Goal: Task Accomplishment & Management: Manage account settings

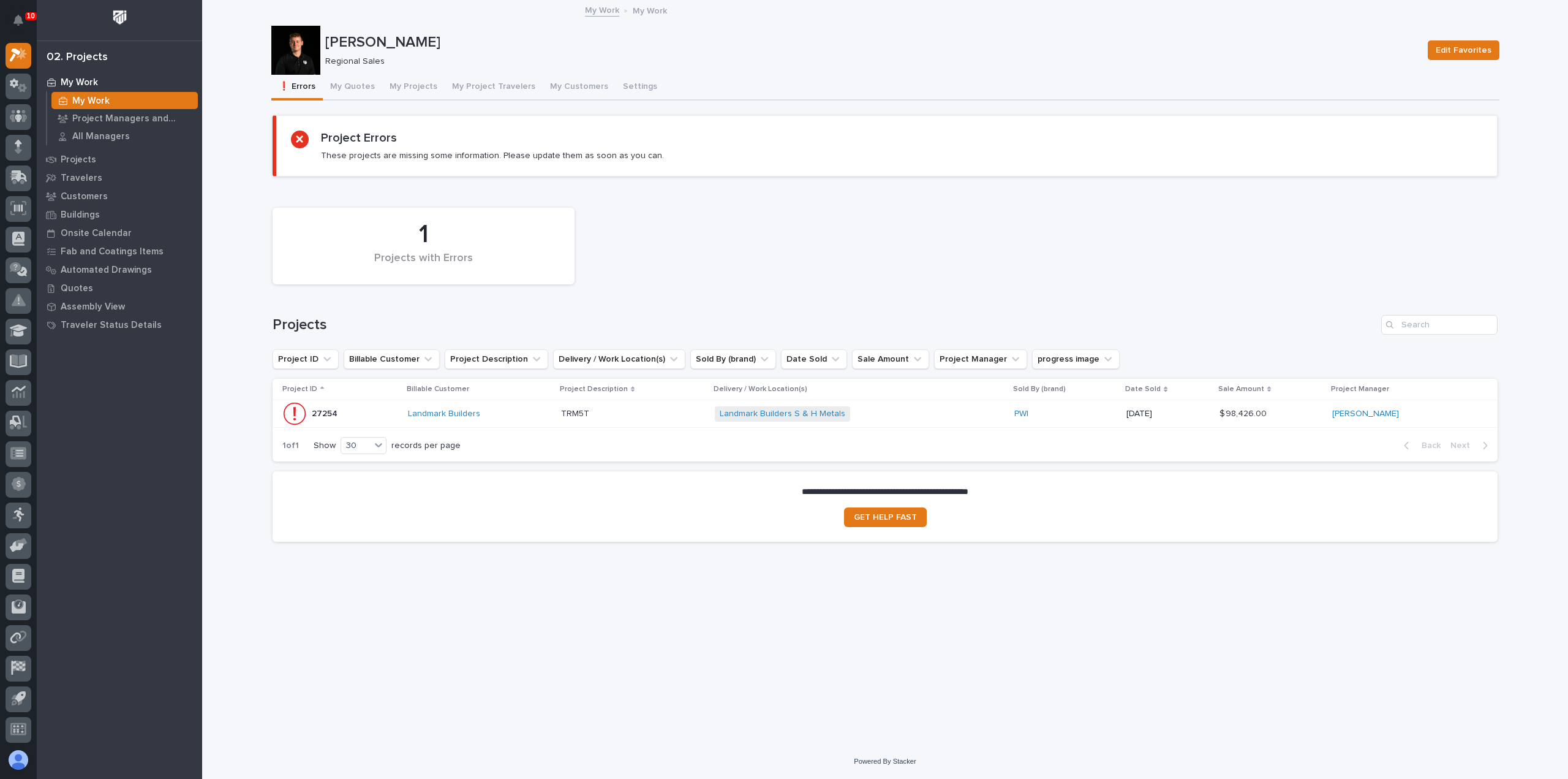
click at [660, 415] on p at bounding box center [633, 414] width 144 height 10
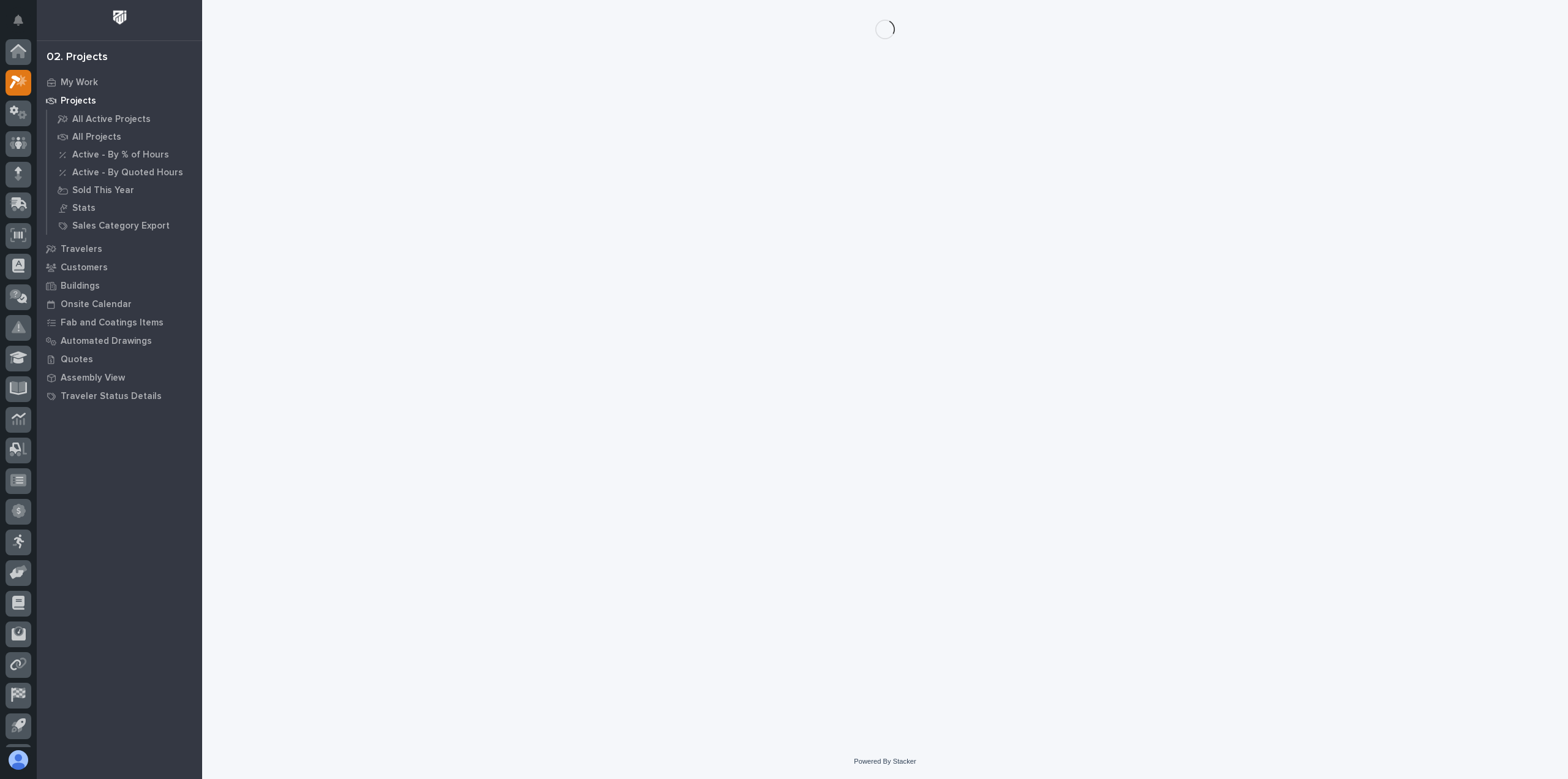
scroll to position [27, 0]
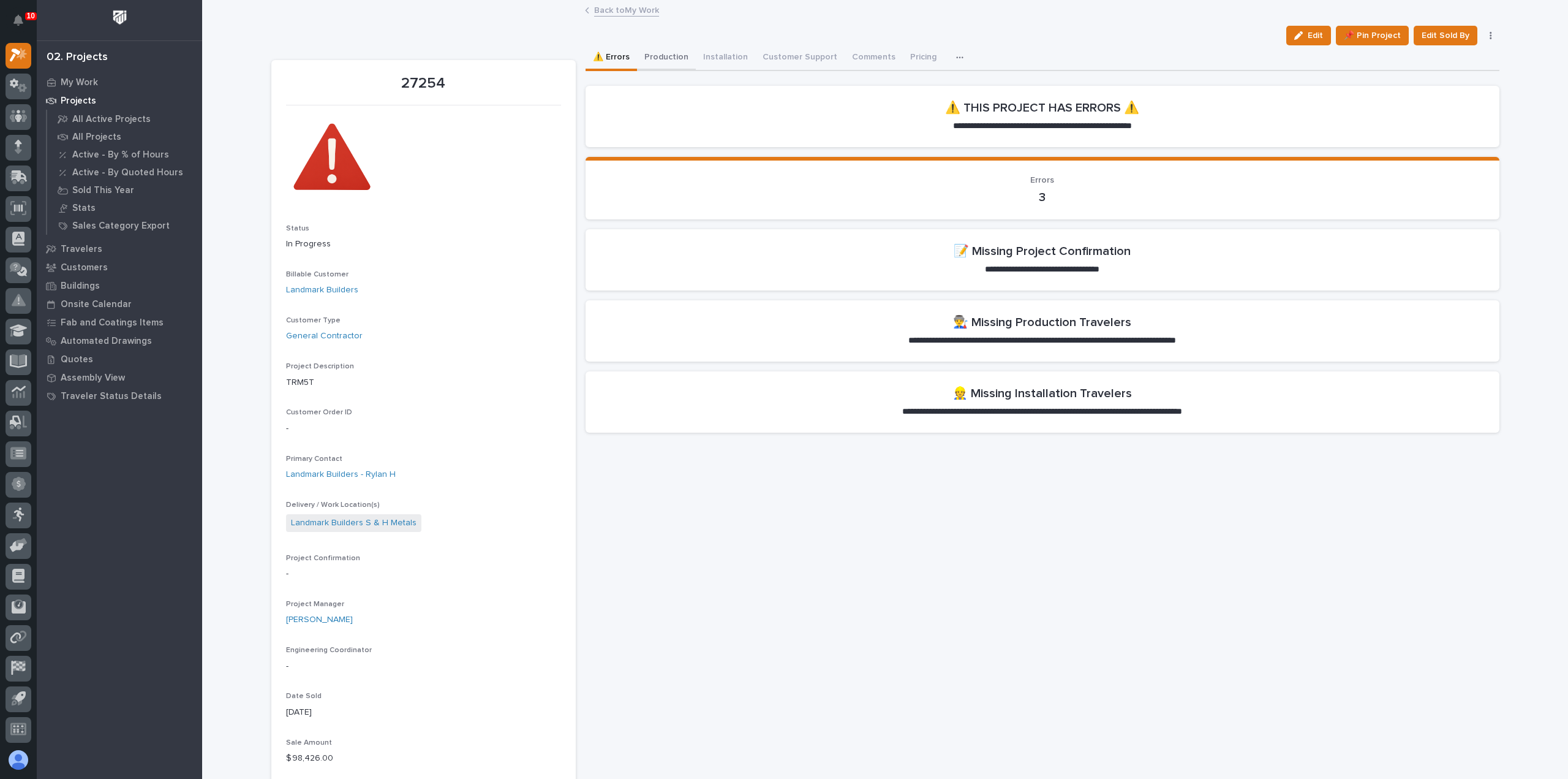
click at [647, 57] on button "Production" at bounding box center [666, 58] width 59 height 26
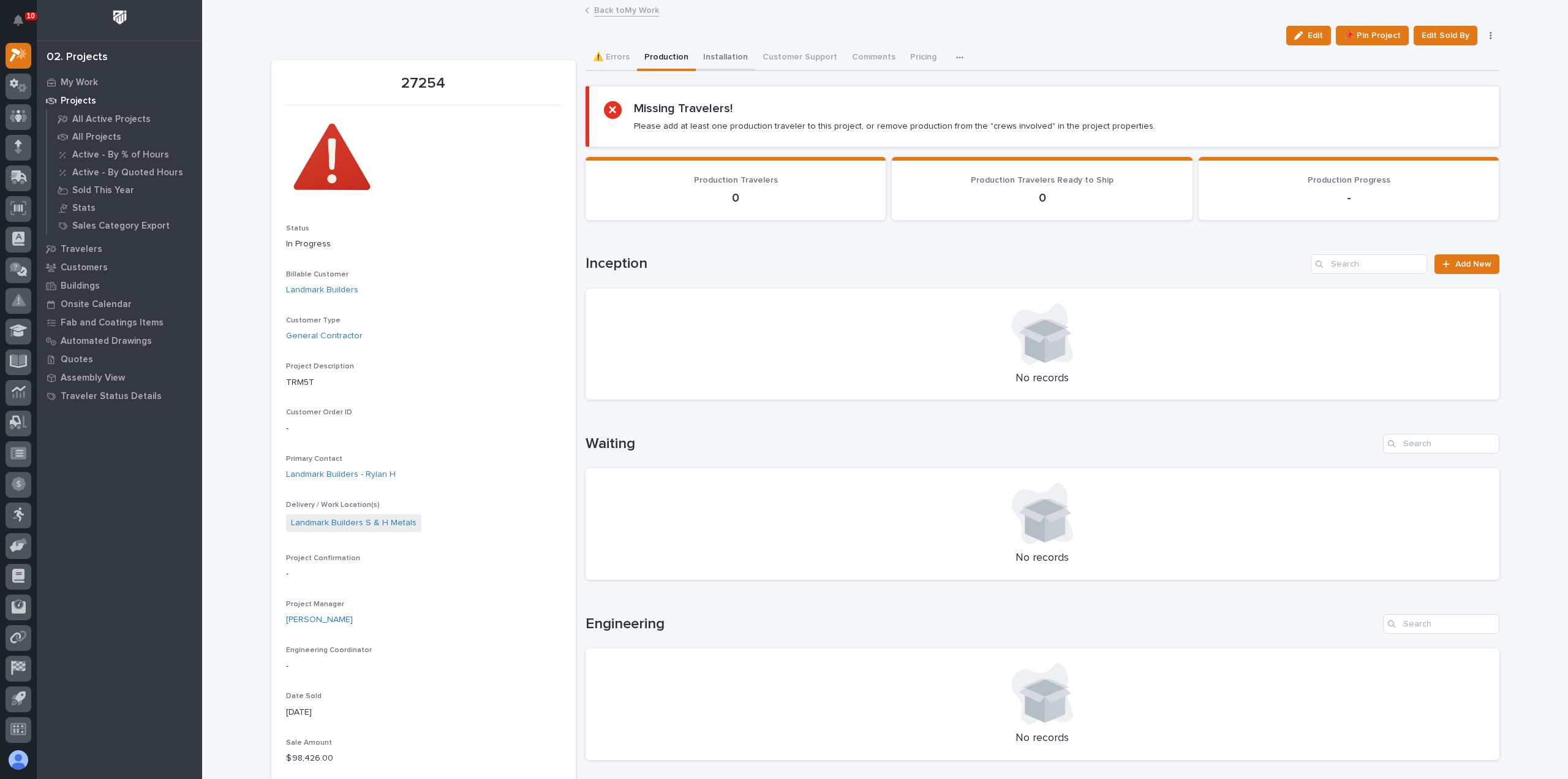
click at [714, 50] on button "Installation" at bounding box center [726, 58] width 59 height 26
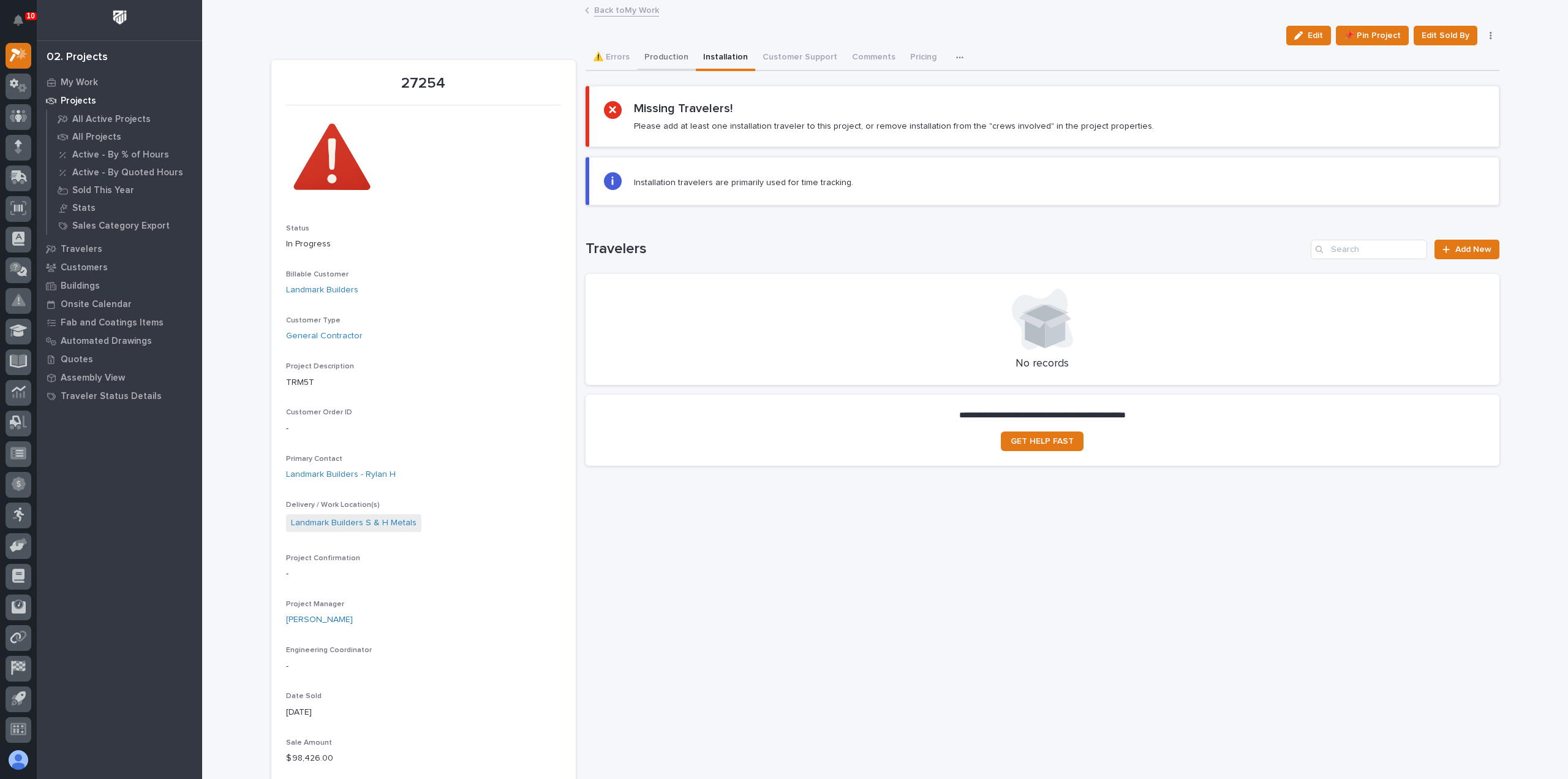
click at [650, 51] on button "Production" at bounding box center [666, 58] width 59 height 26
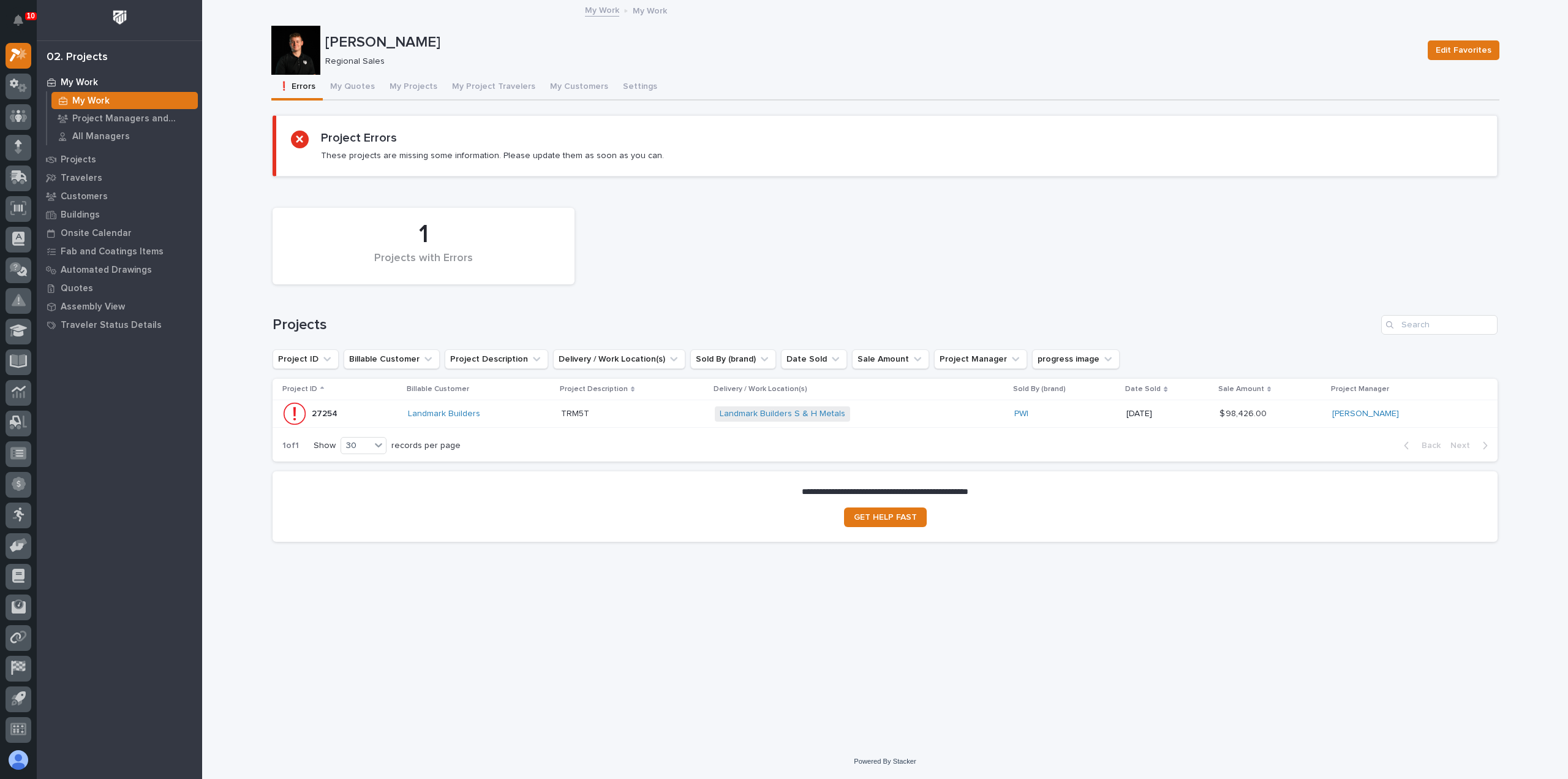
click at [524, 425] on td "Landmark Builders" at bounding box center [479, 414] width 153 height 28
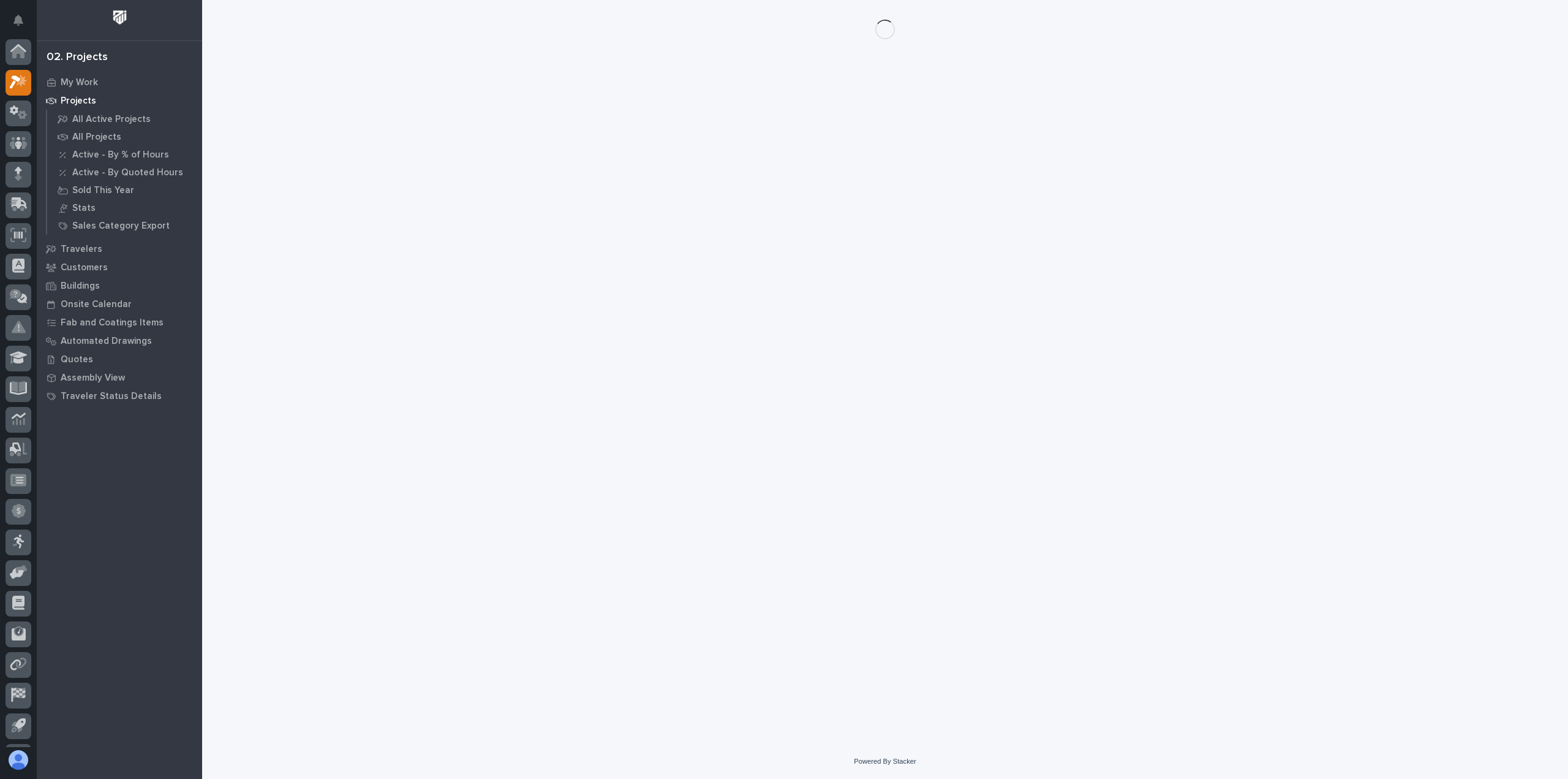
scroll to position [27, 0]
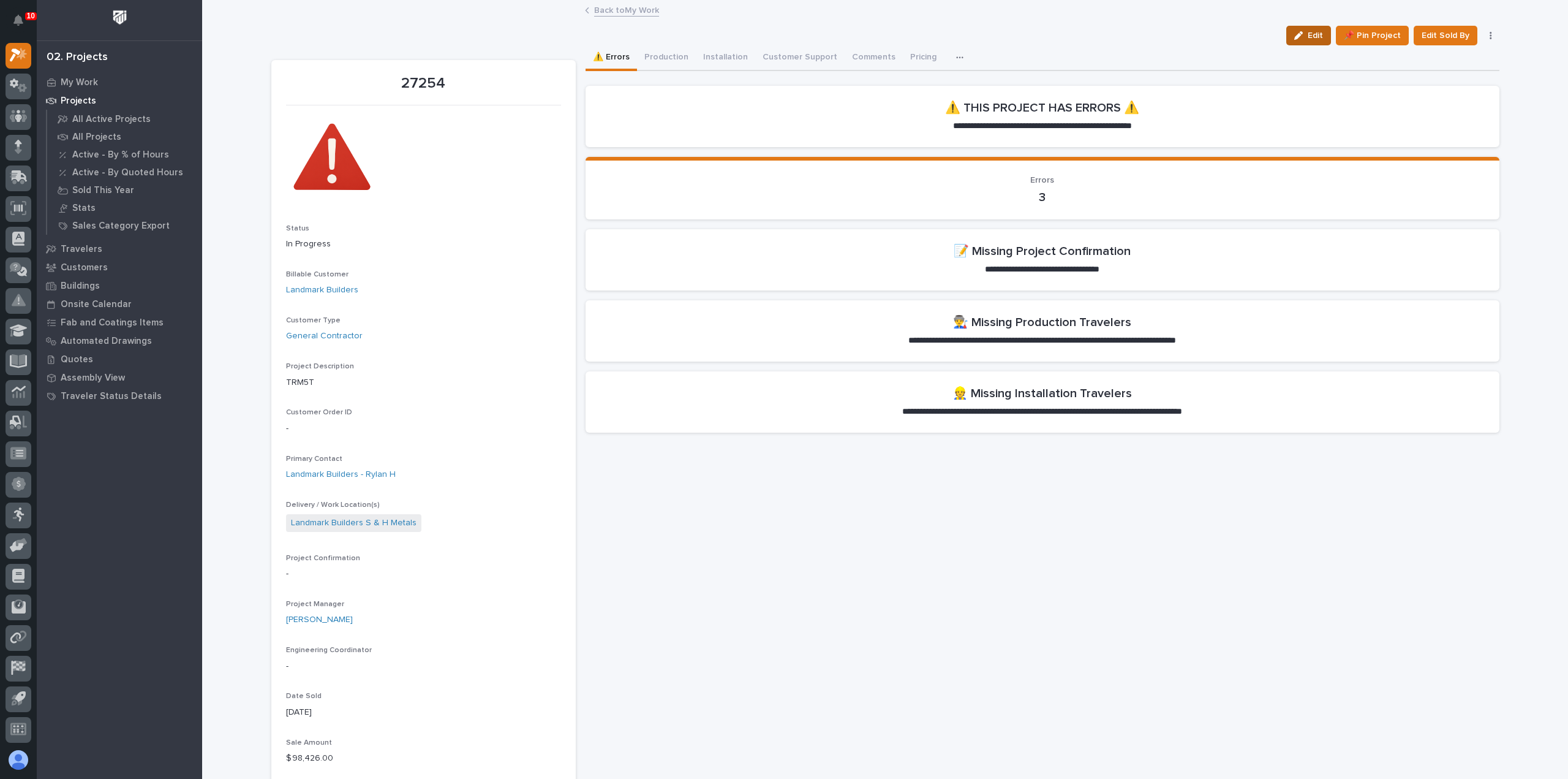
click at [1313, 42] on button "Edit" at bounding box center [1309, 35] width 45 height 19
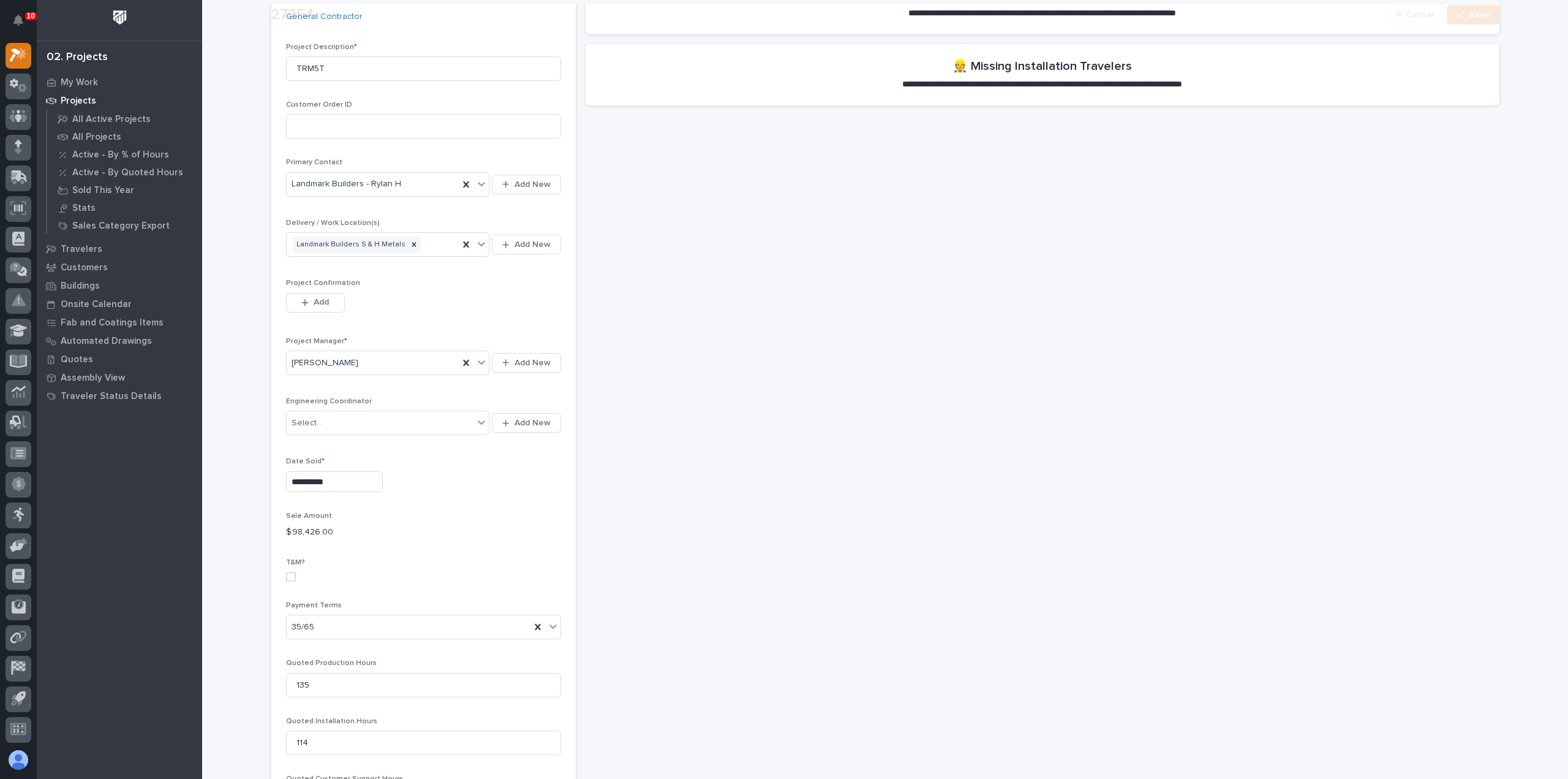
scroll to position [367, 0]
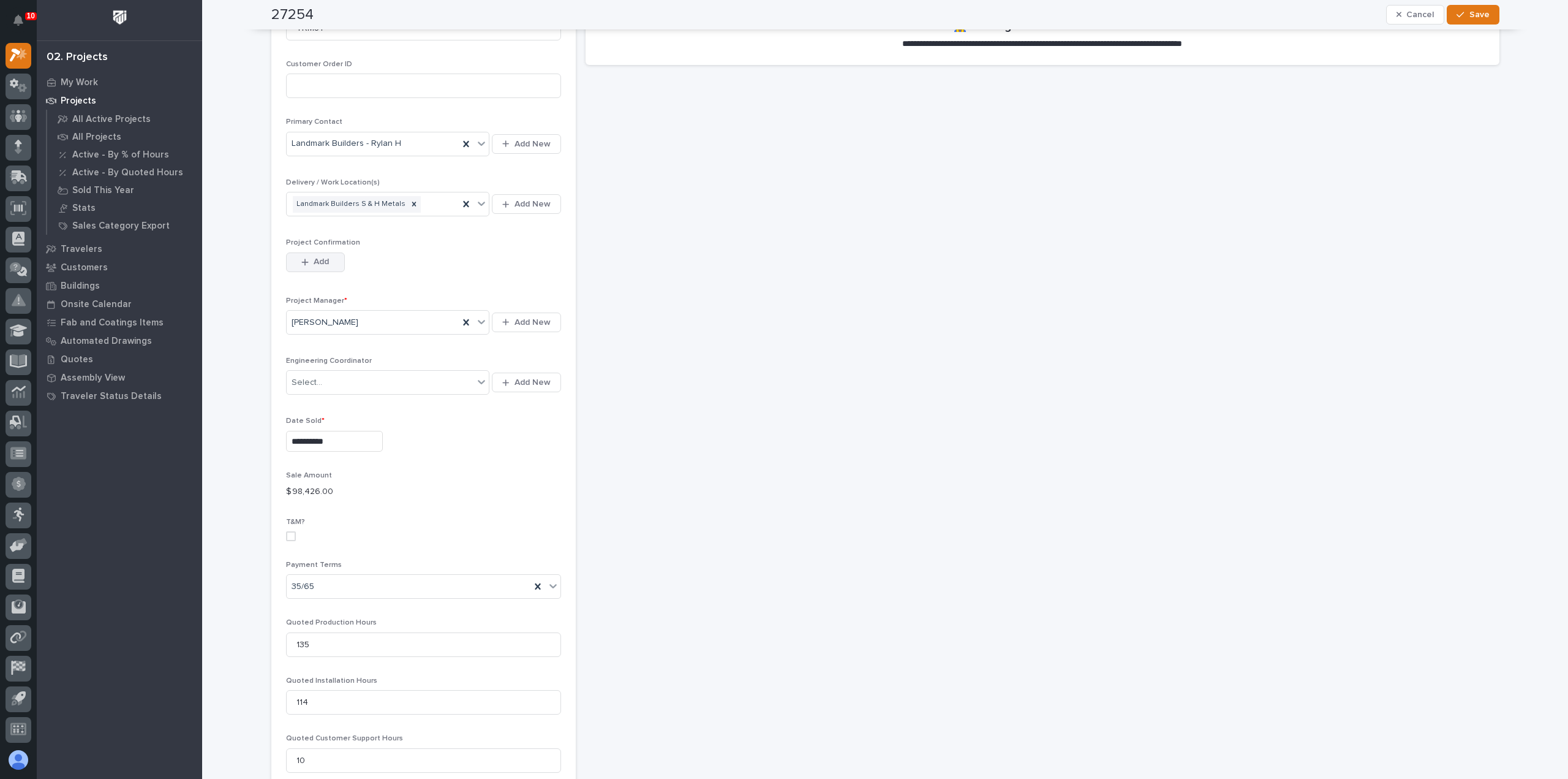
click at [332, 259] on button "Add" at bounding box center [315, 262] width 59 height 19
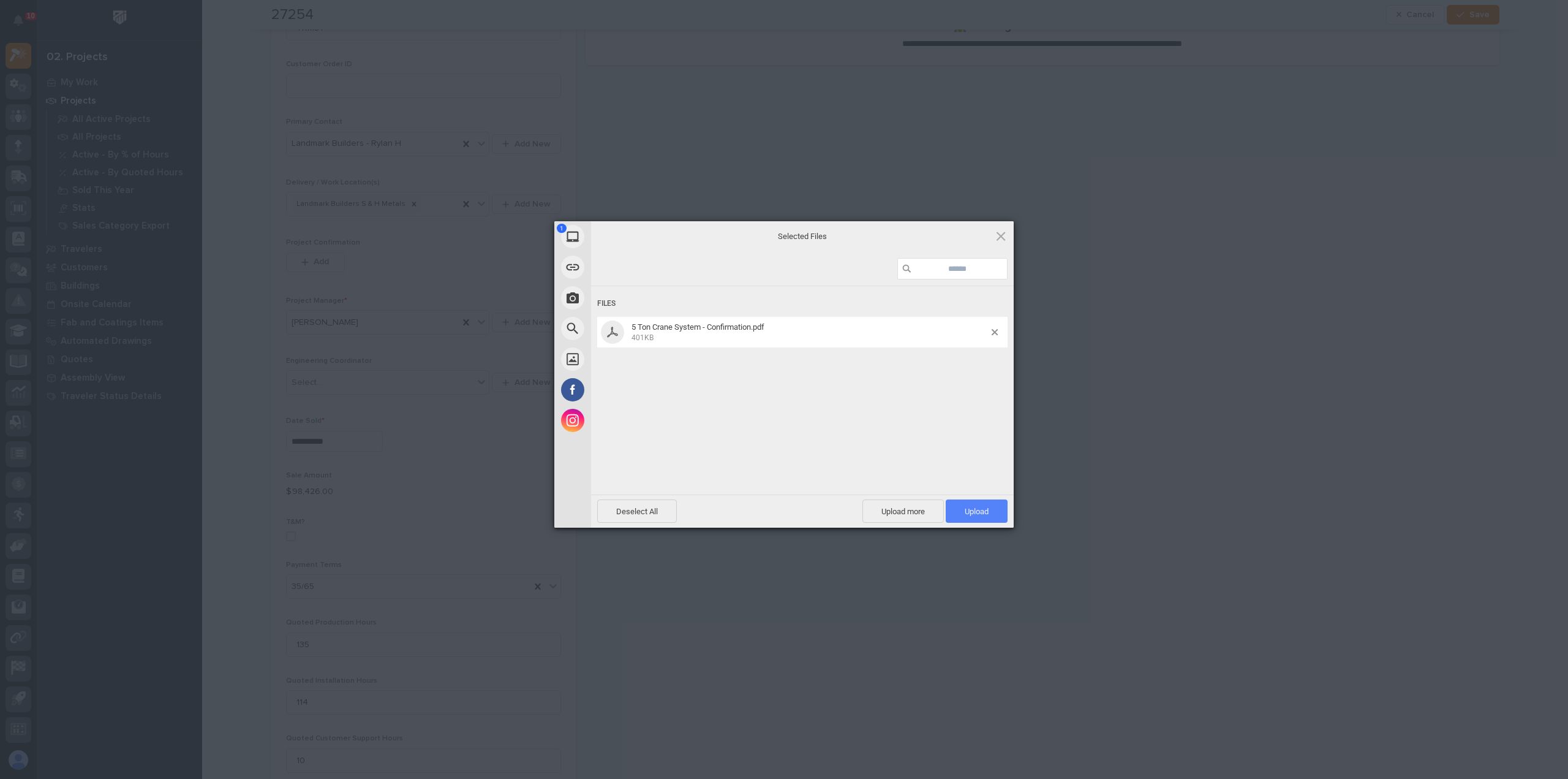
click at [970, 513] on span "Upload 1" at bounding box center [977, 511] width 24 height 9
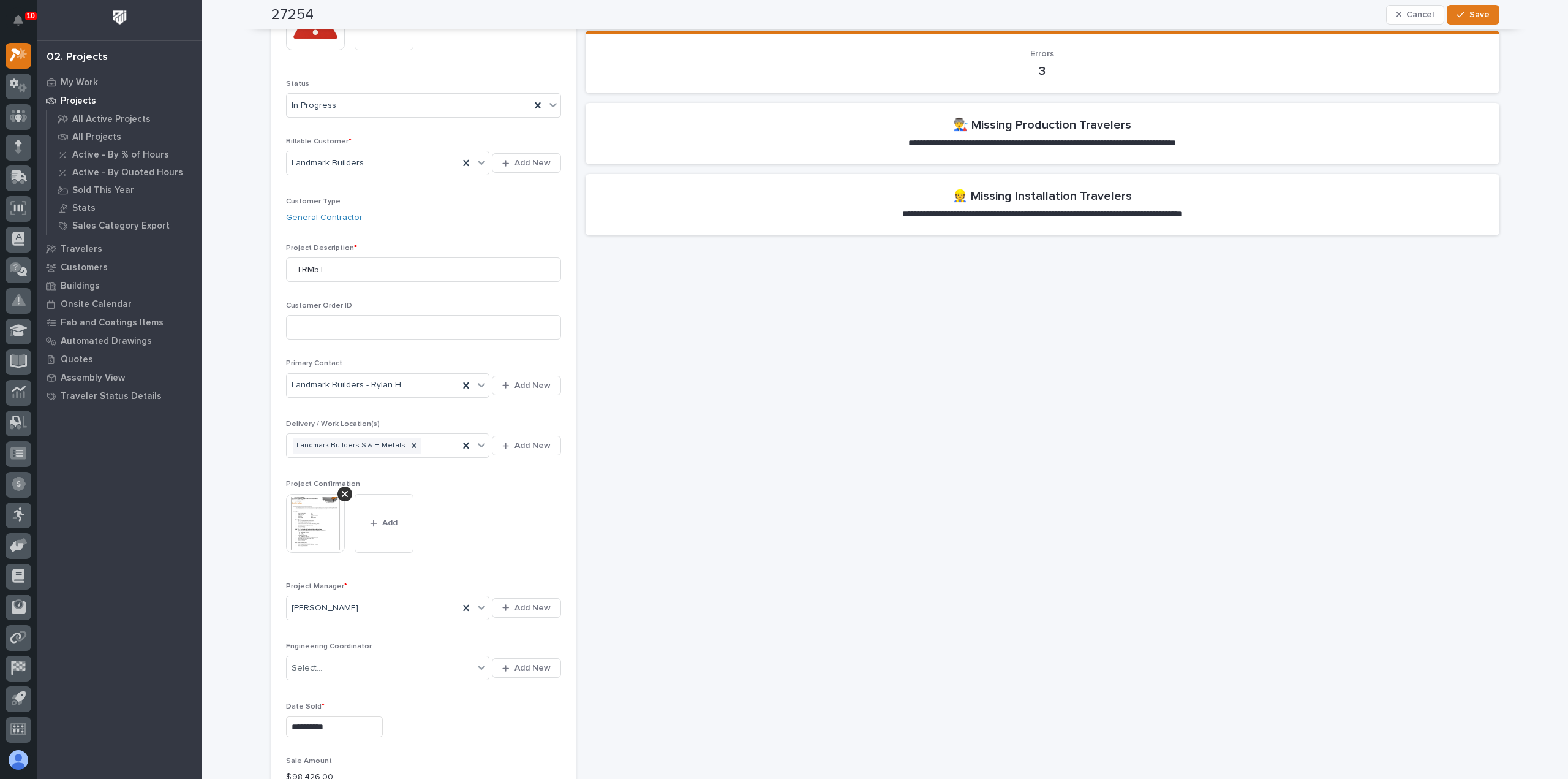
scroll to position [0, 0]
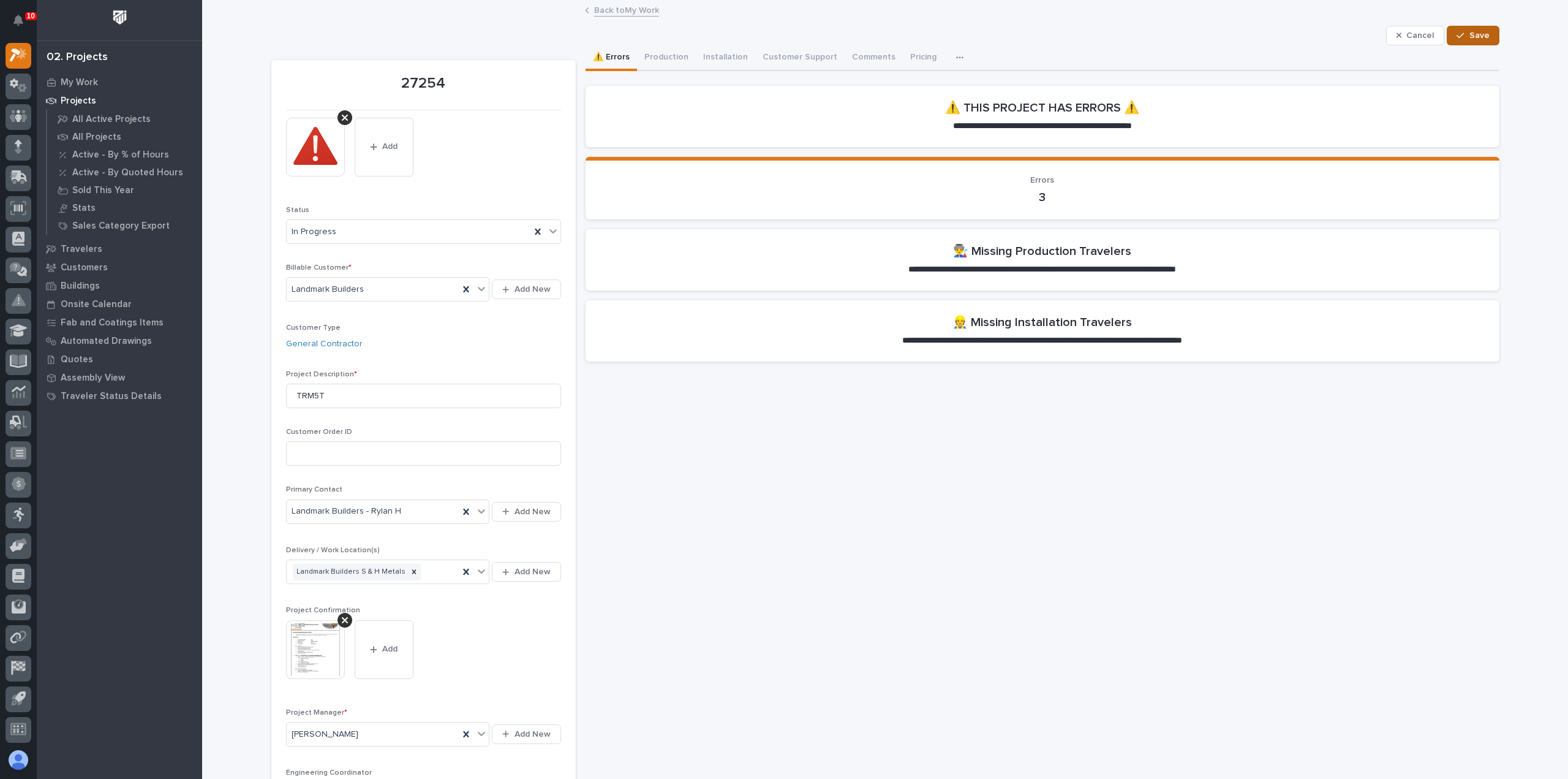
click at [1475, 37] on span "Save" at bounding box center [1479, 35] width 20 height 11
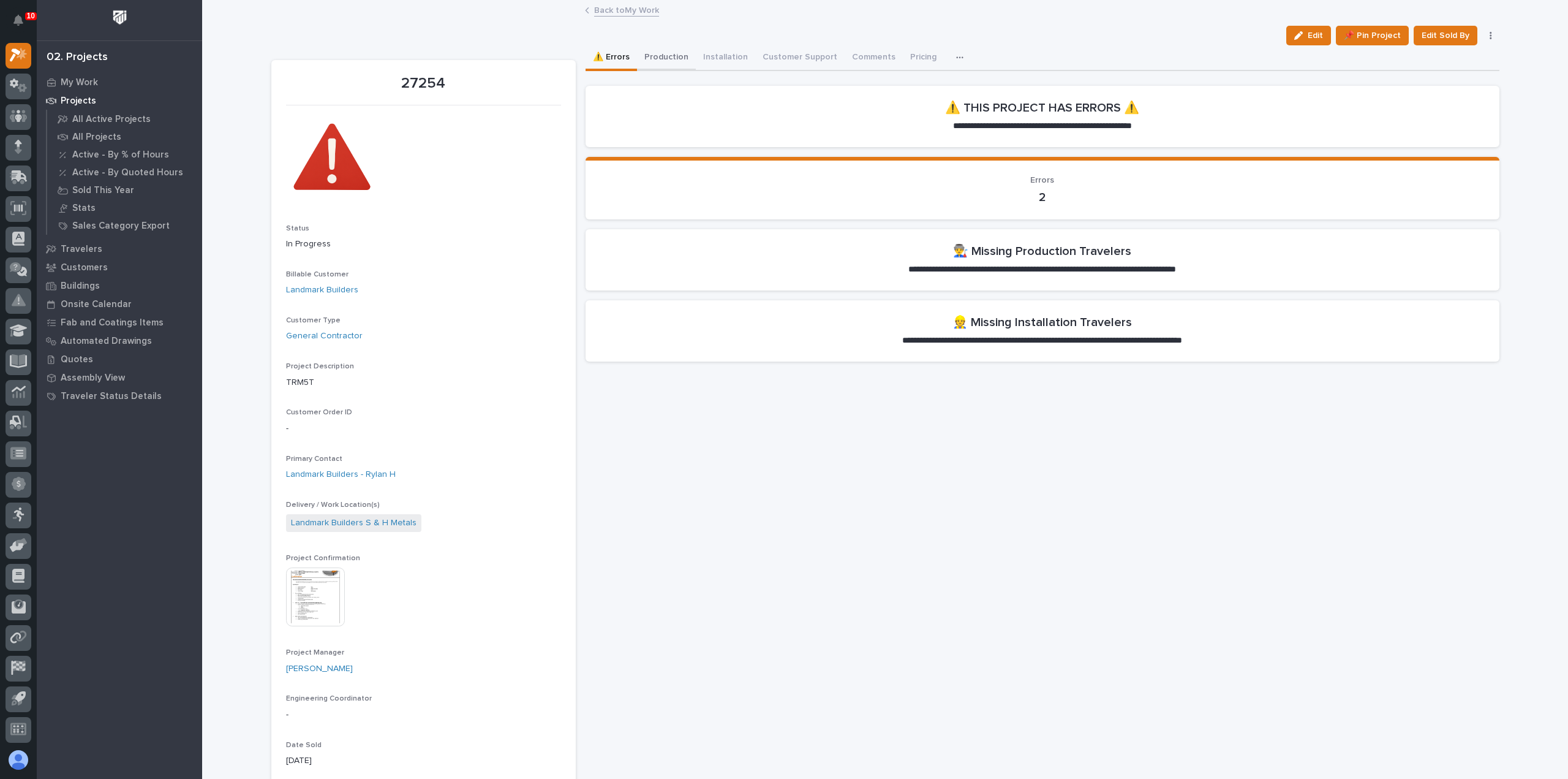
click at [667, 60] on button "Production" at bounding box center [666, 58] width 59 height 26
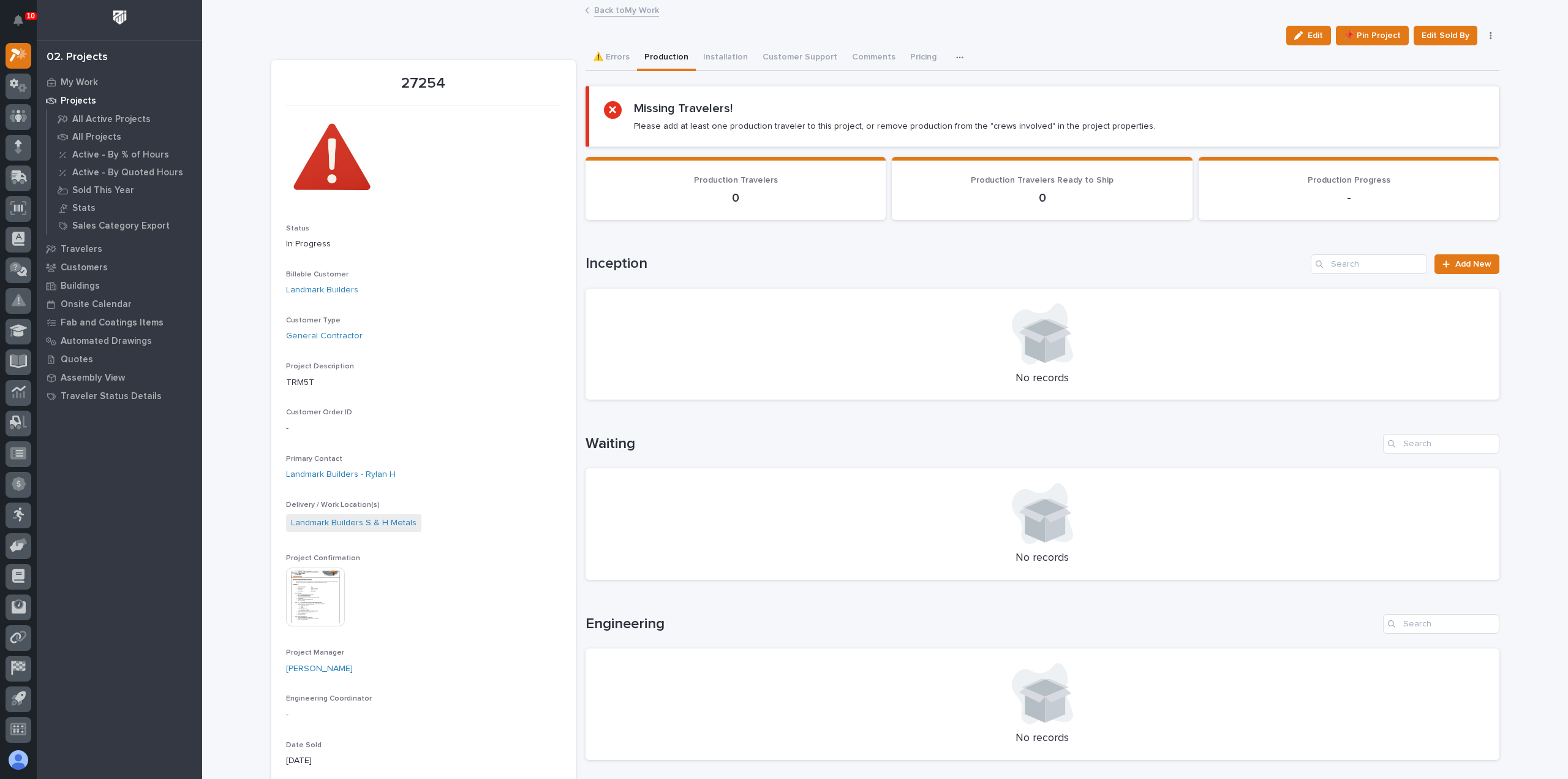
click at [630, 11] on link "Back to My Work" at bounding box center [627, 10] width 65 height 14
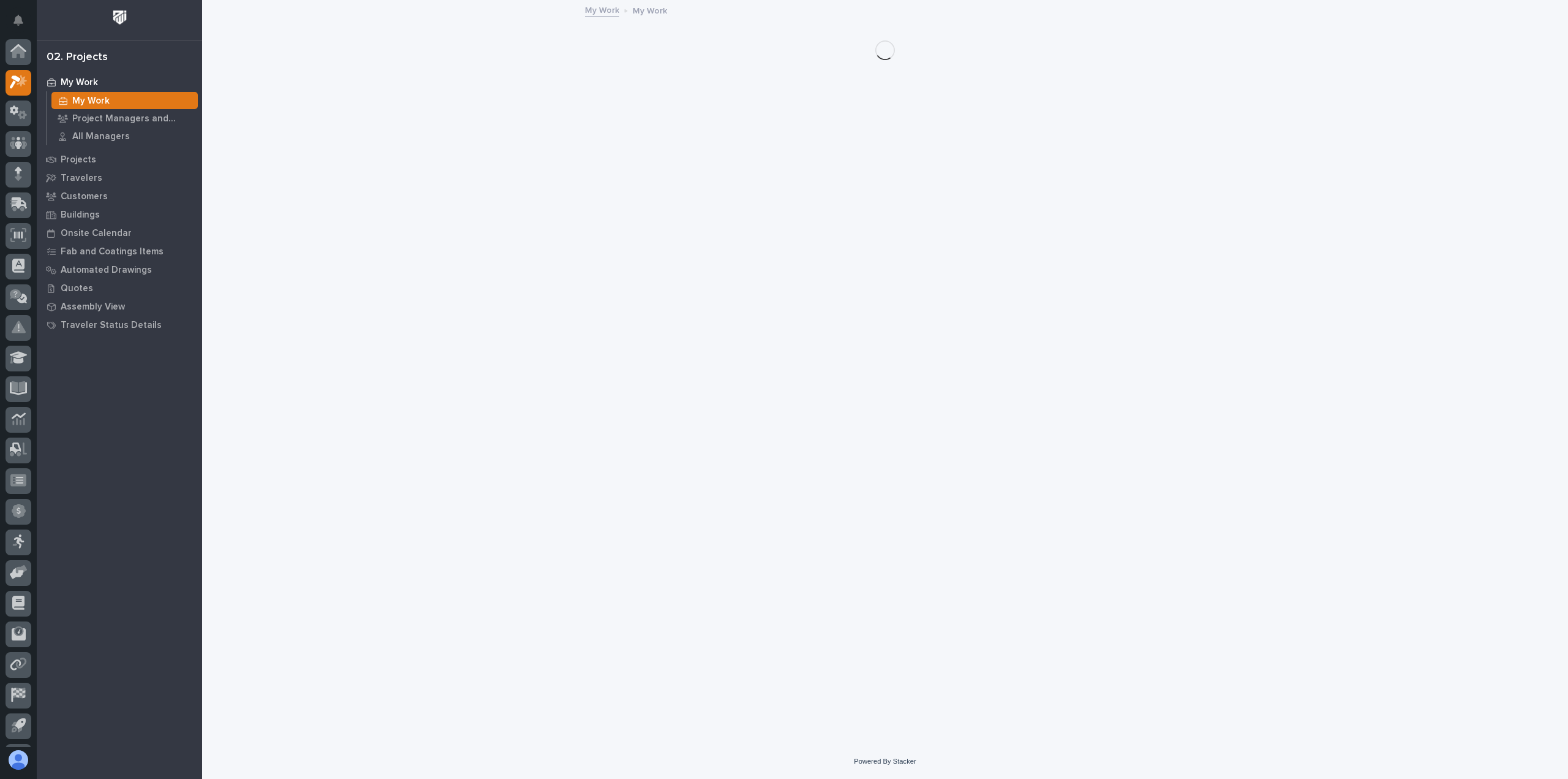
scroll to position [27, 0]
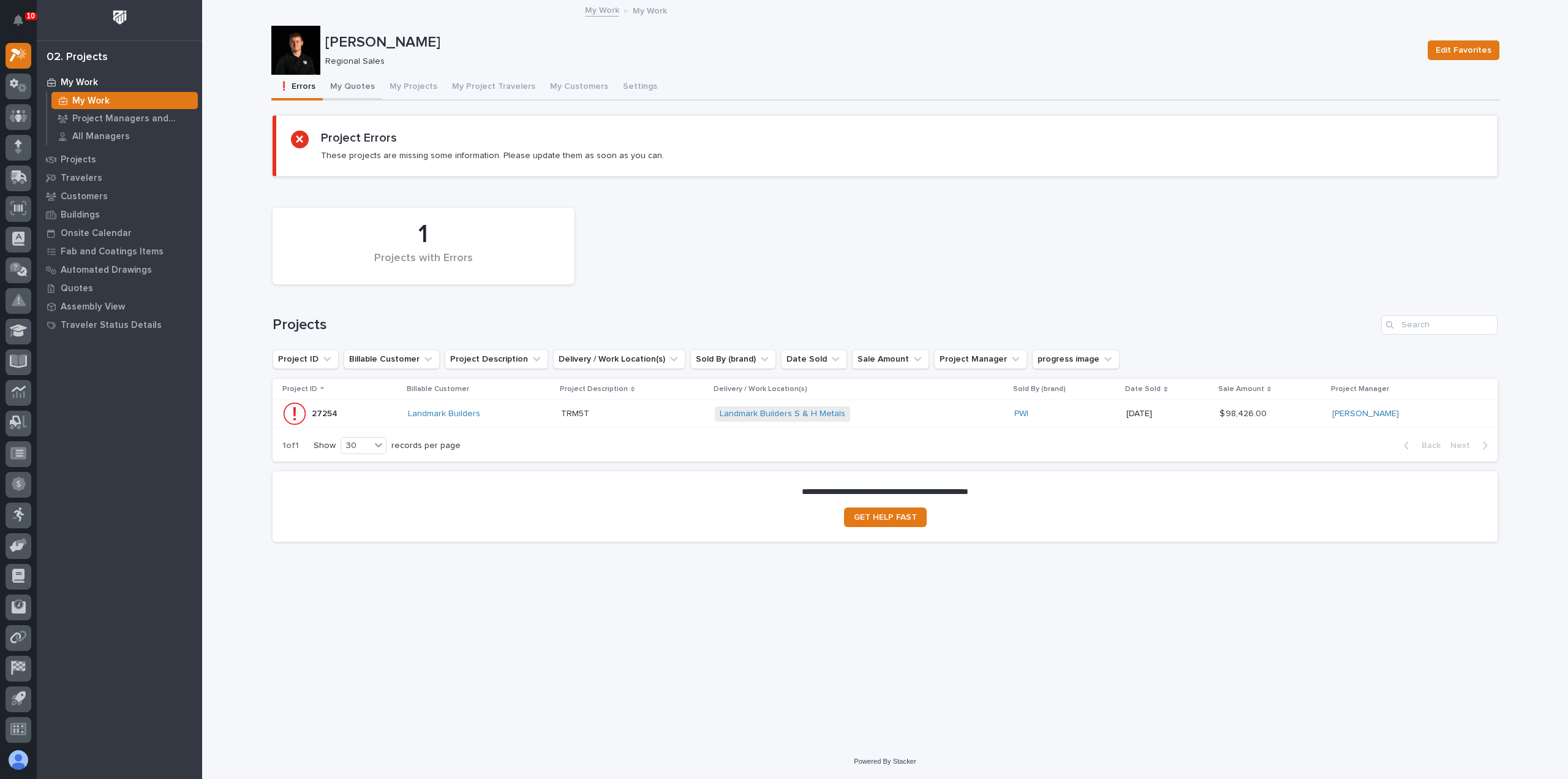
click at [352, 87] on button "My Quotes" at bounding box center [353, 87] width 59 height 26
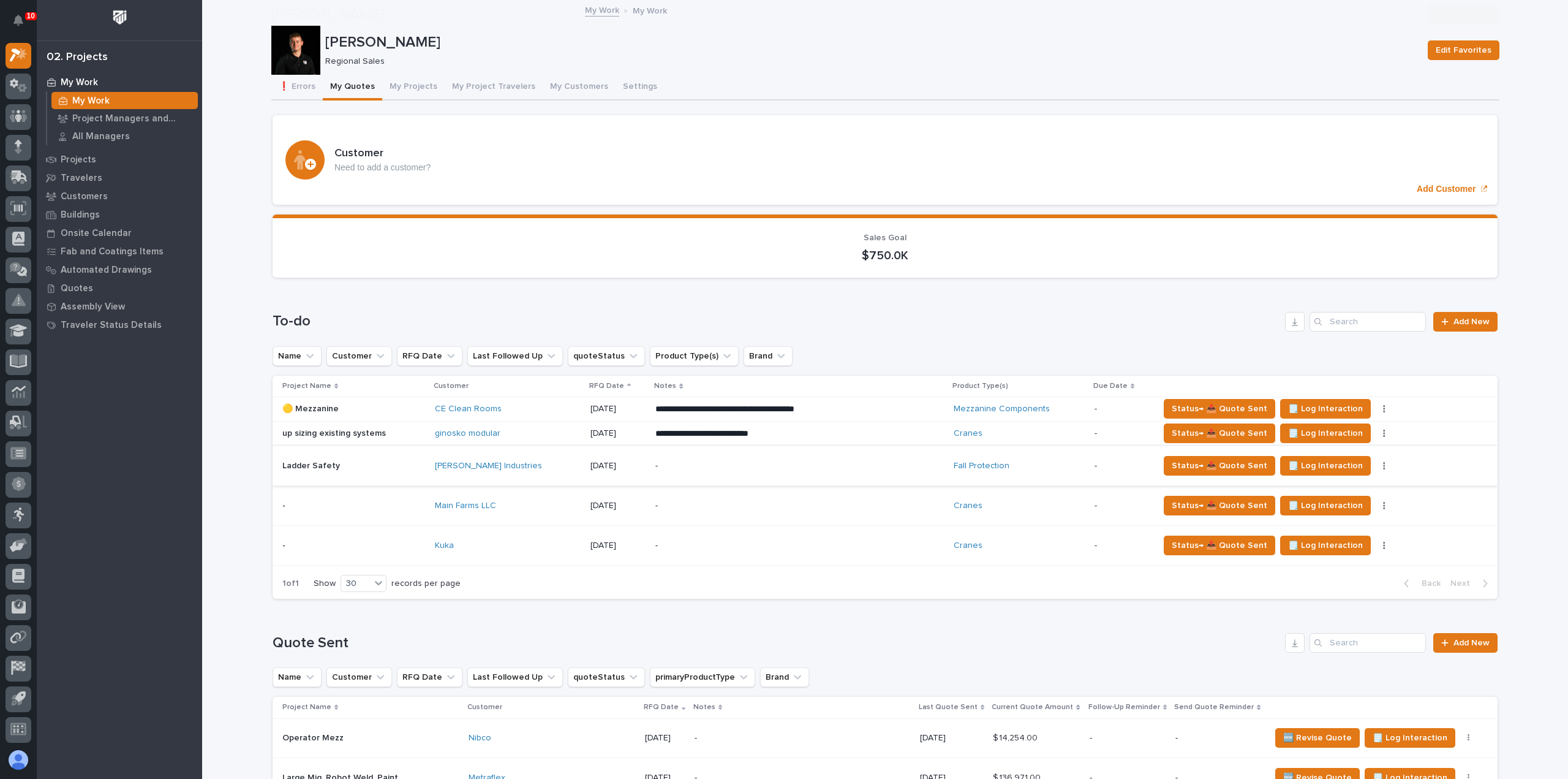
scroll to position [122, 0]
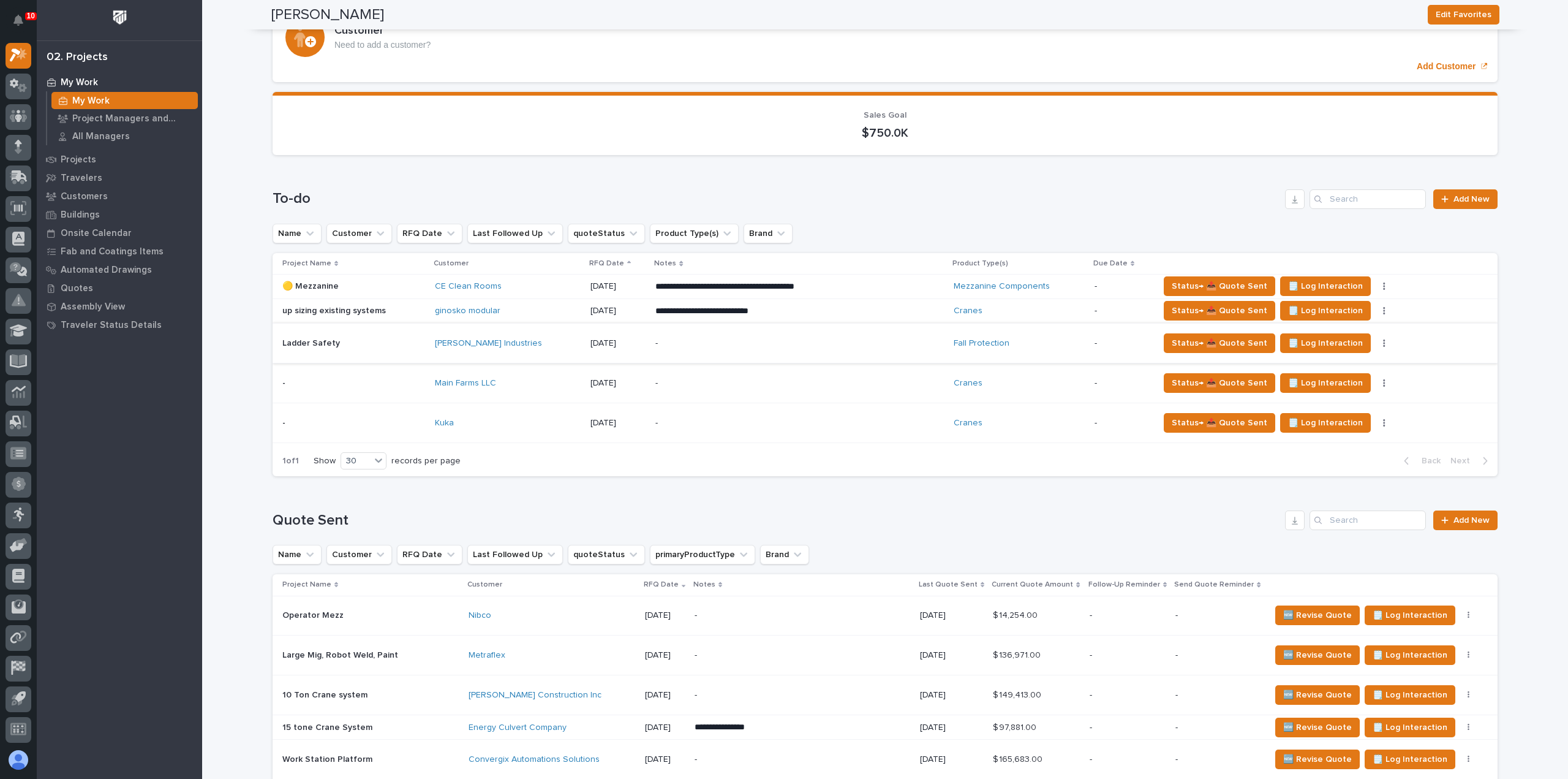
click at [517, 428] on div "Kuka" at bounding box center [508, 423] width 146 height 20
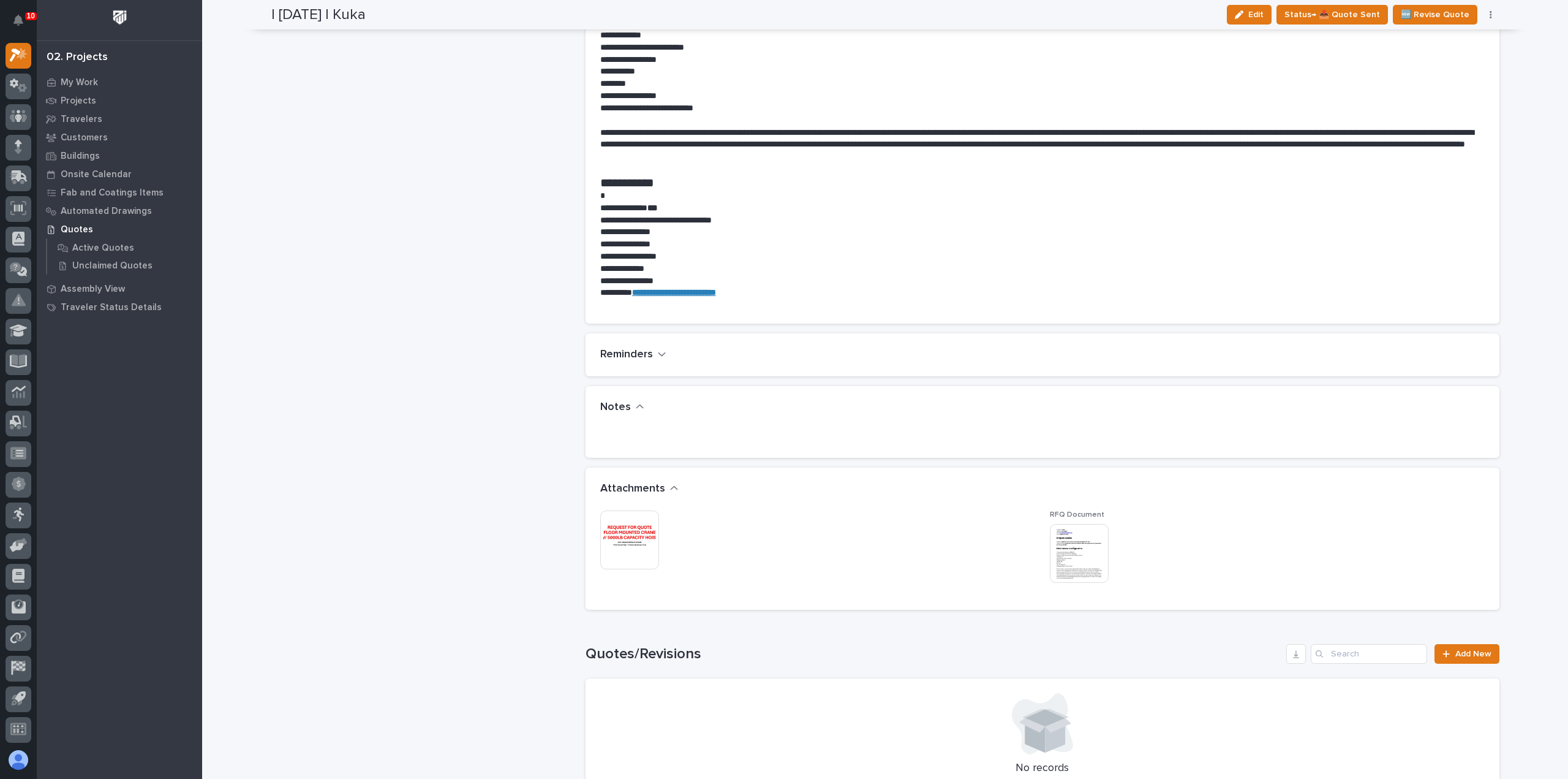
scroll to position [674, 0]
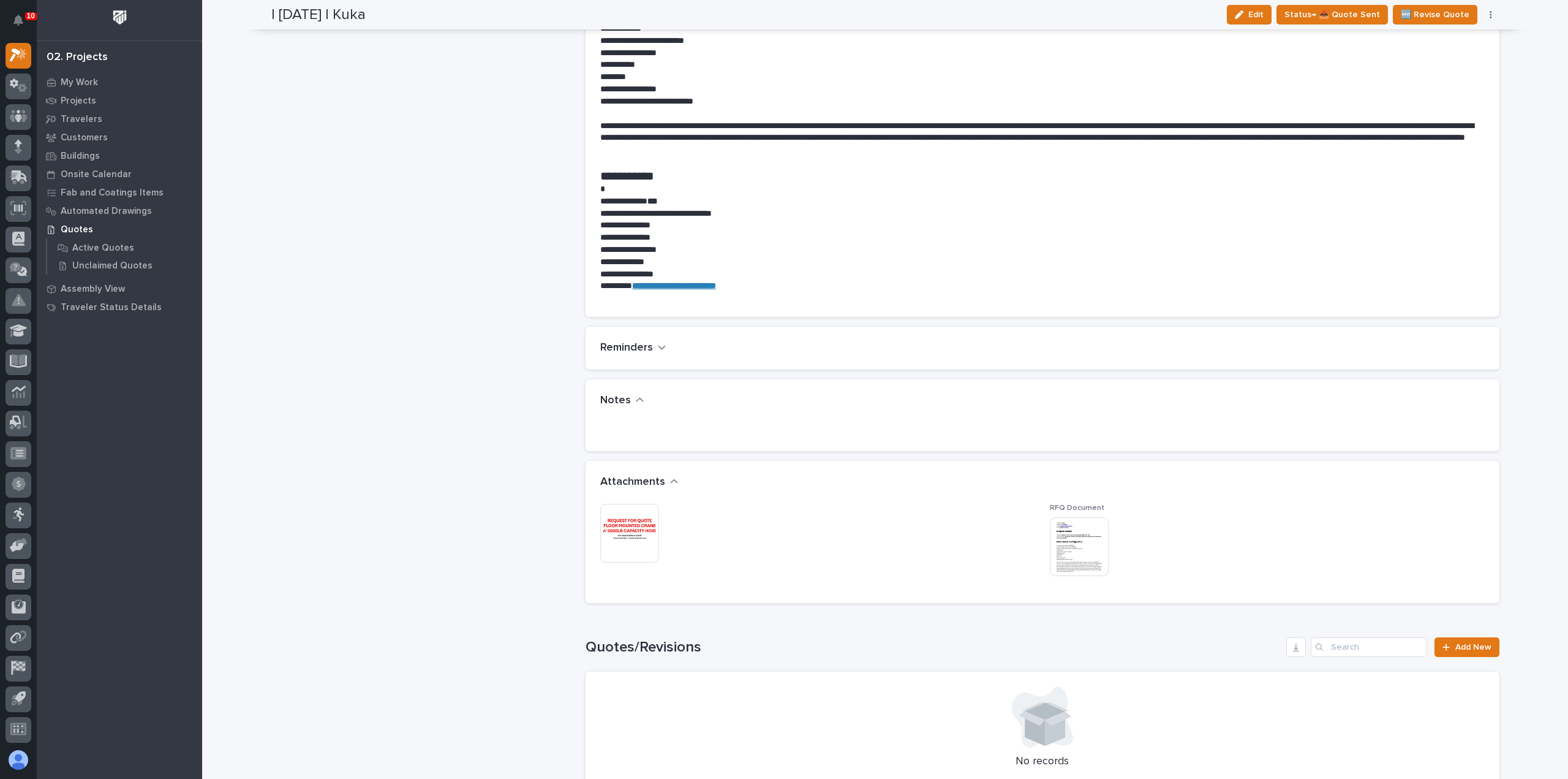
click at [1067, 564] on img at bounding box center [1079, 546] width 59 height 59
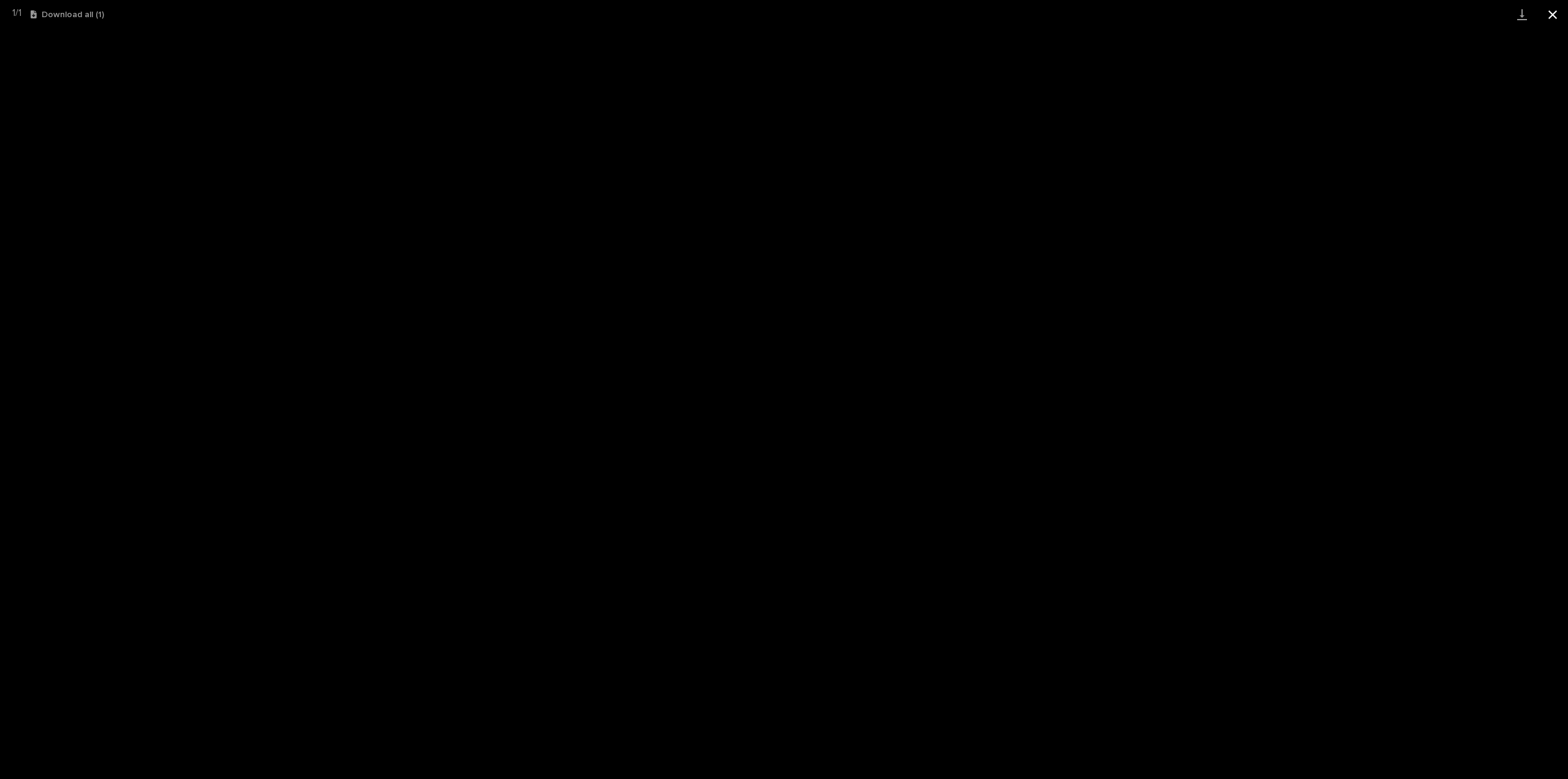
click at [1557, 10] on button "Close gallery" at bounding box center [1553, 15] width 30 height 29
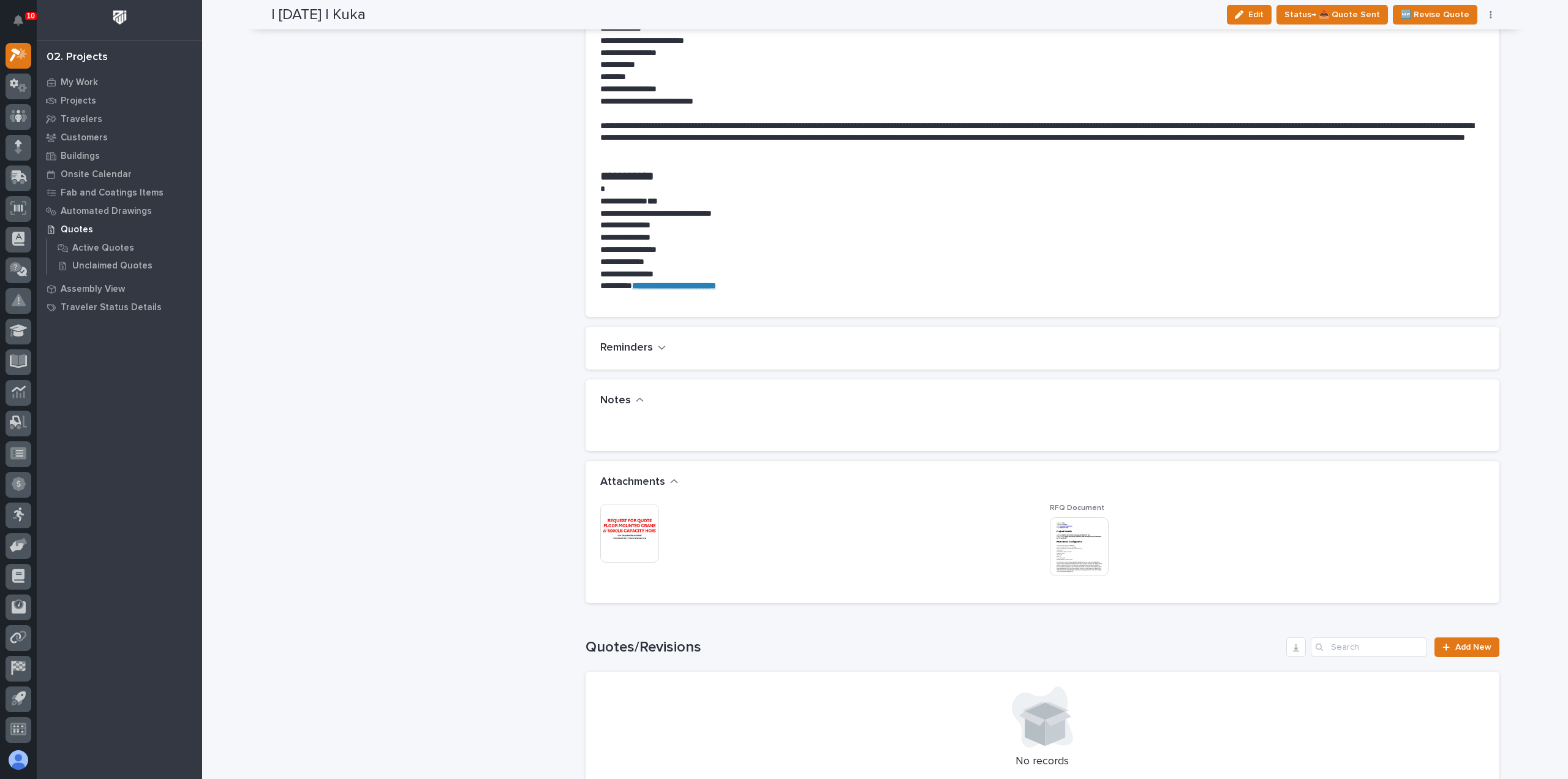
scroll to position [0, 0]
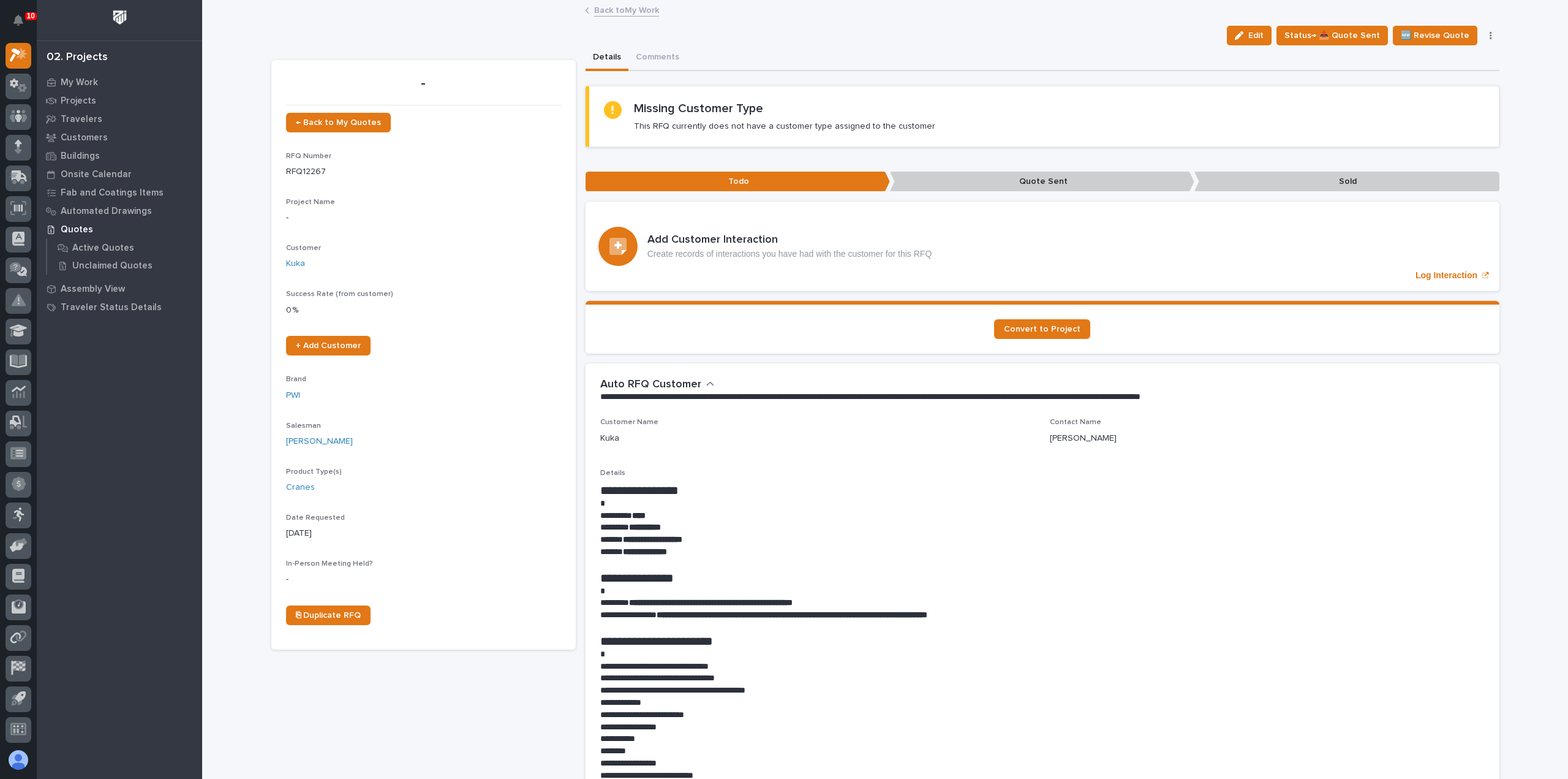
click at [620, 10] on link "Back to My Work" at bounding box center [627, 10] width 65 height 14
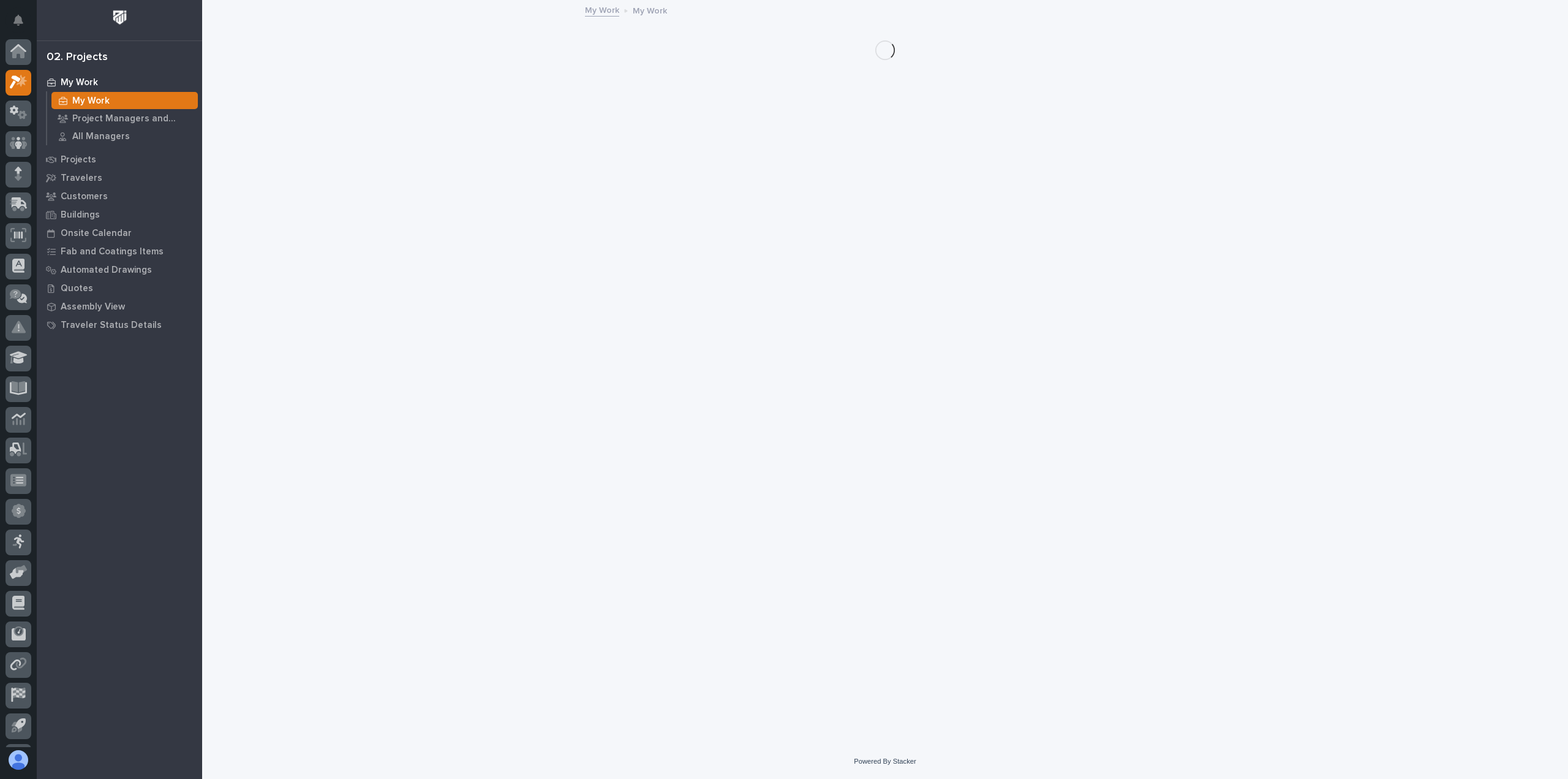
scroll to position [27, 0]
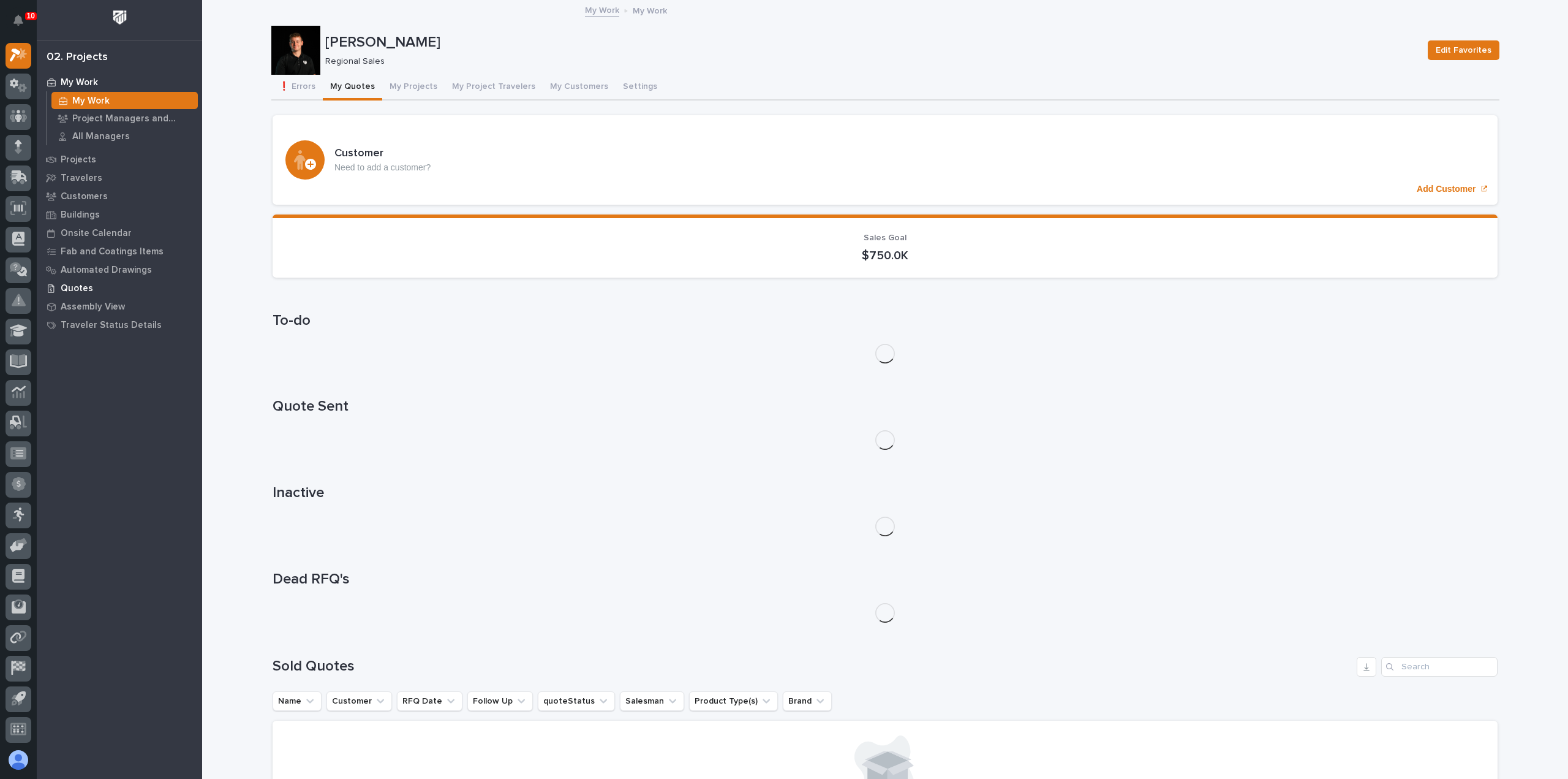
click at [83, 288] on p "Quotes" at bounding box center [77, 288] width 33 height 11
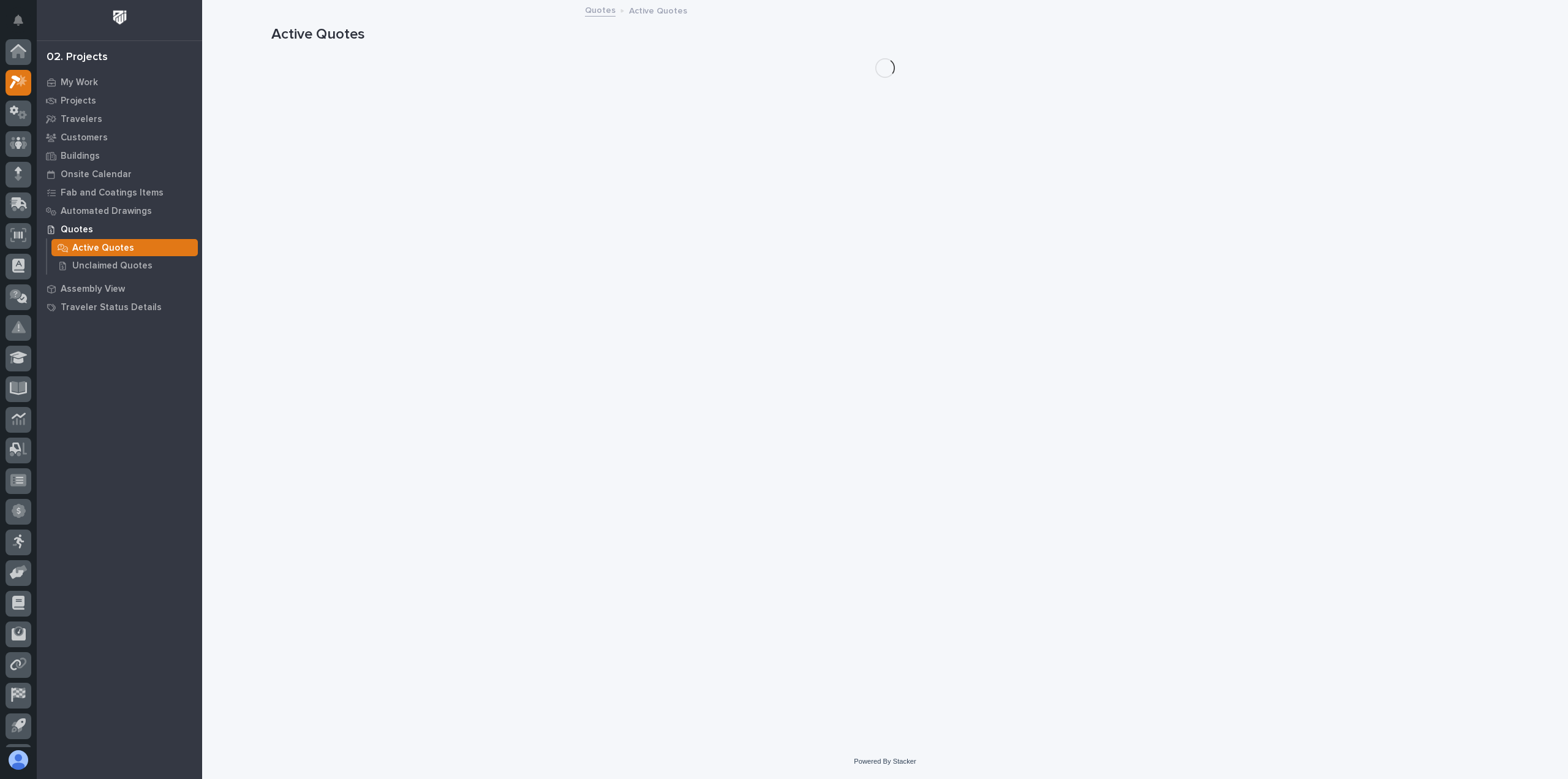
scroll to position [27, 0]
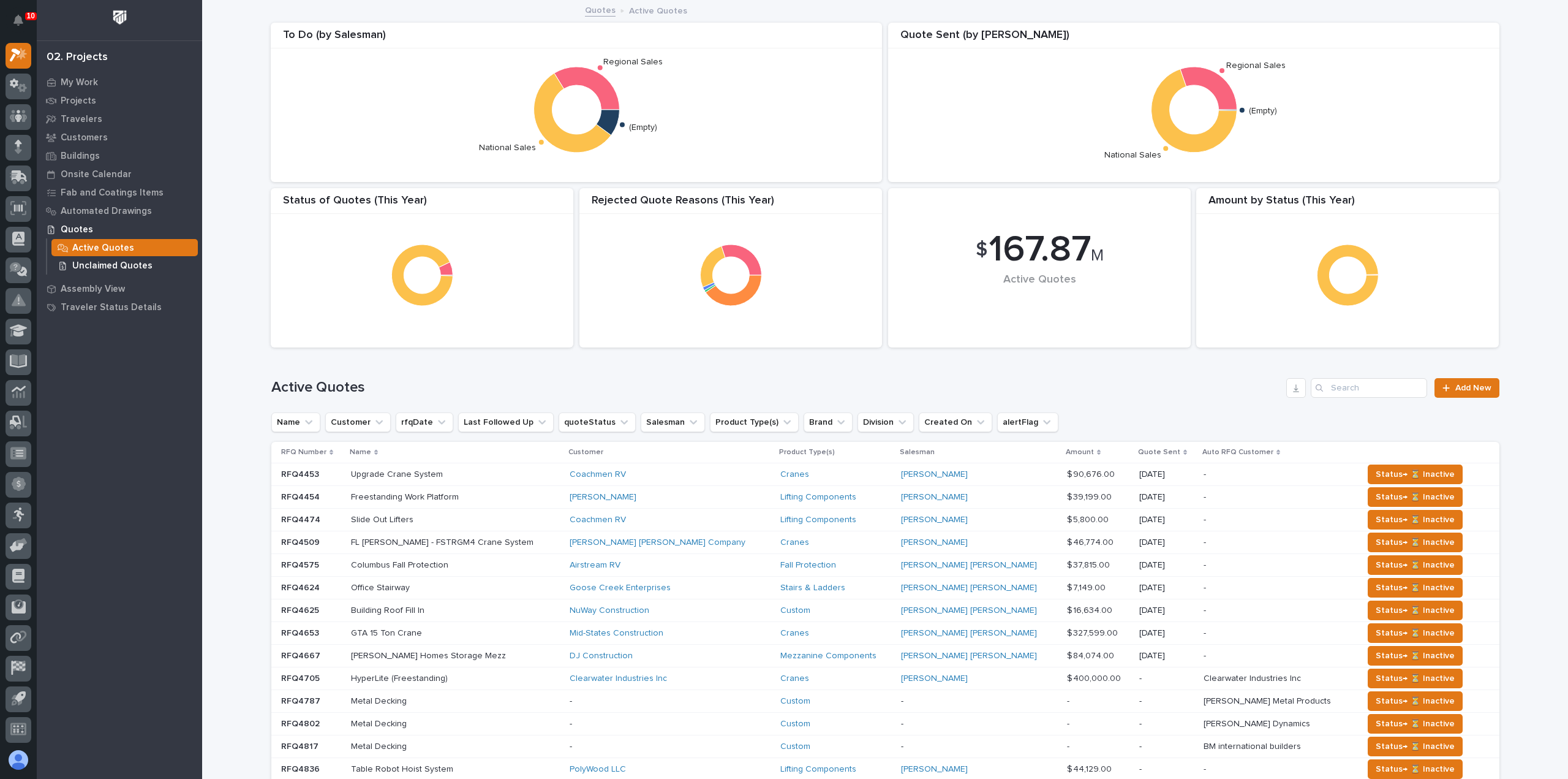
click at [111, 265] on p "Unclaimed Quotes" at bounding box center [112, 266] width 80 height 11
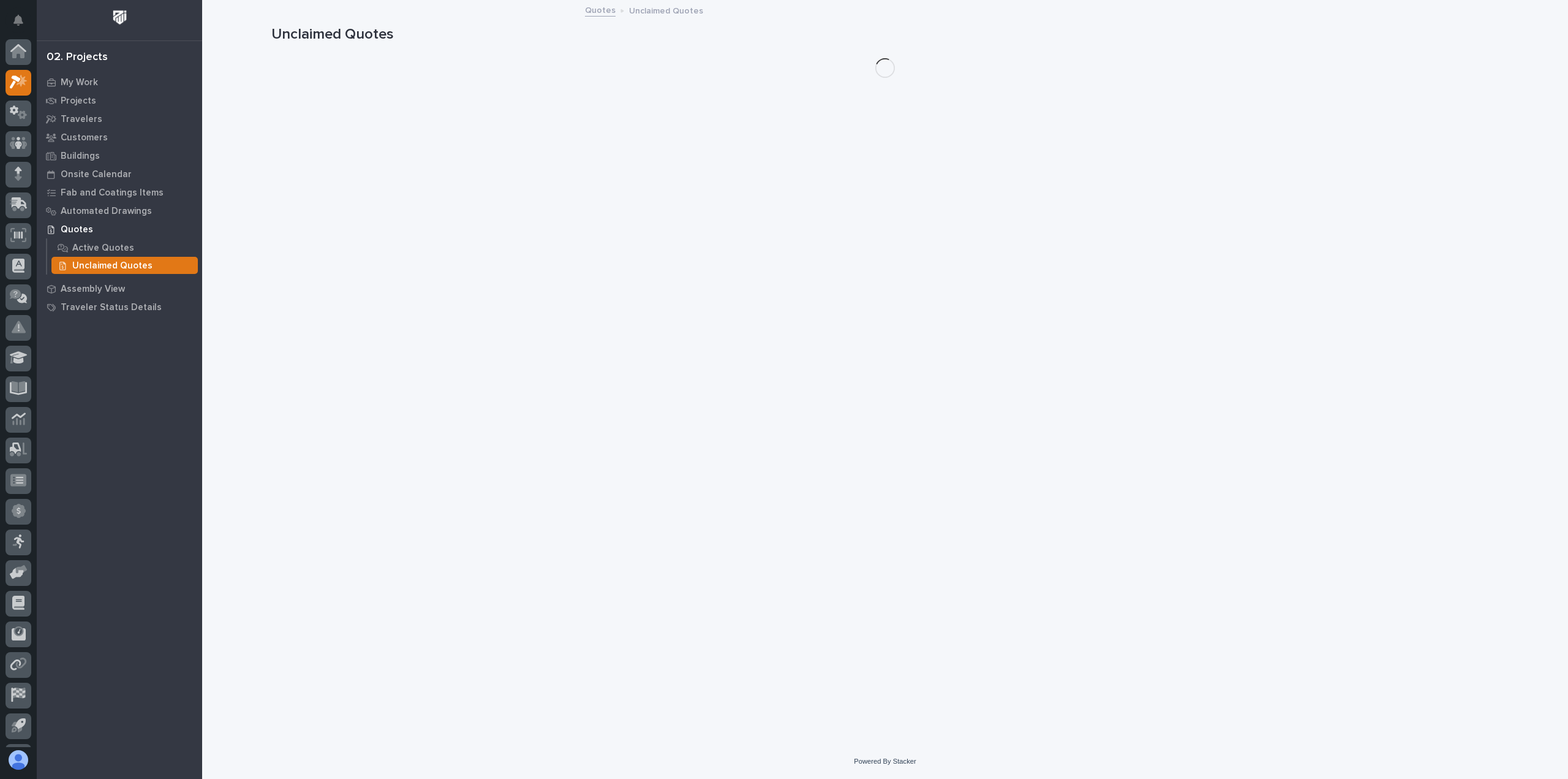
scroll to position [27, 0]
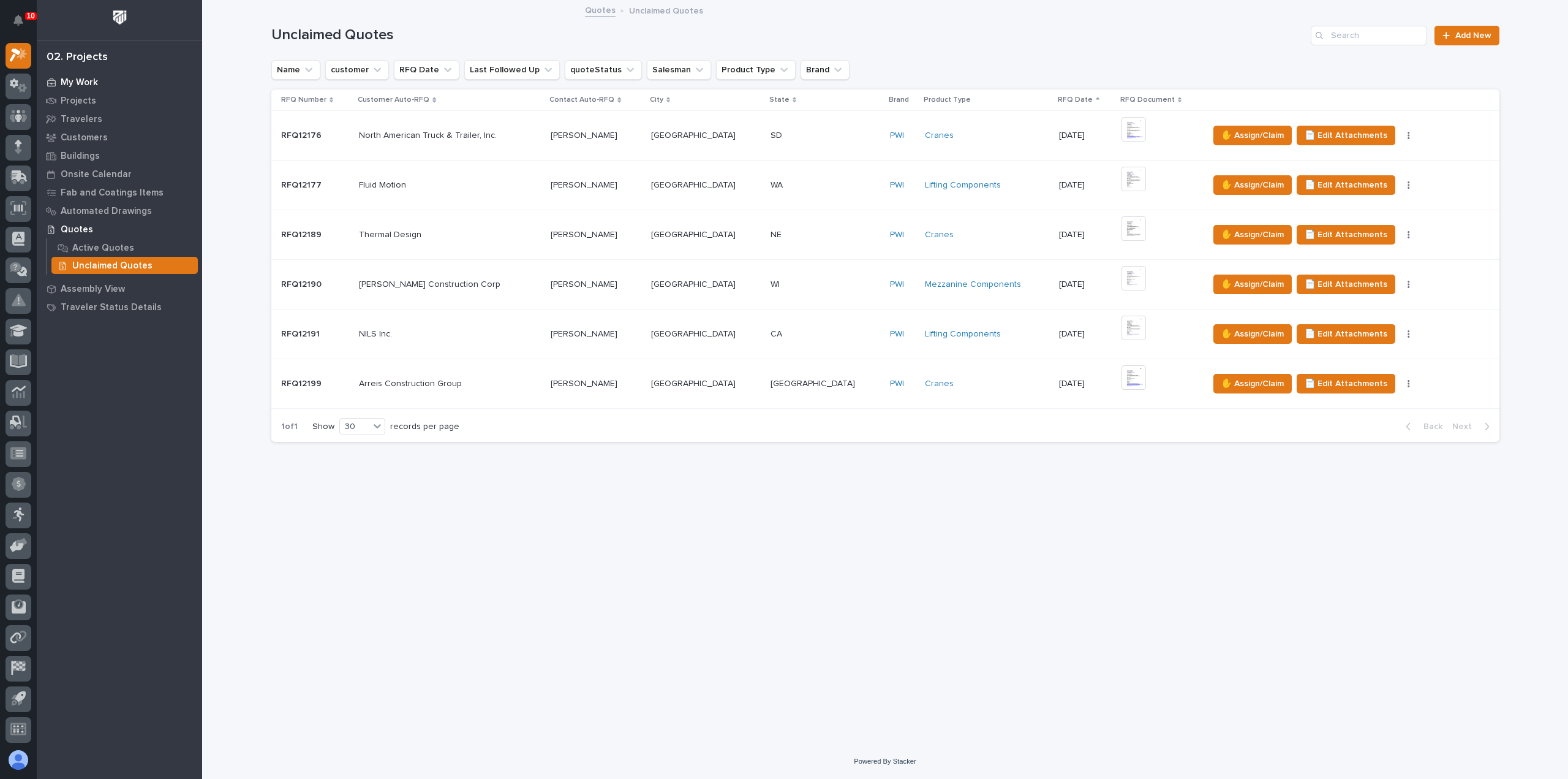
click at [93, 84] on p "My Work" at bounding box center [80, 83] width 37 height 11
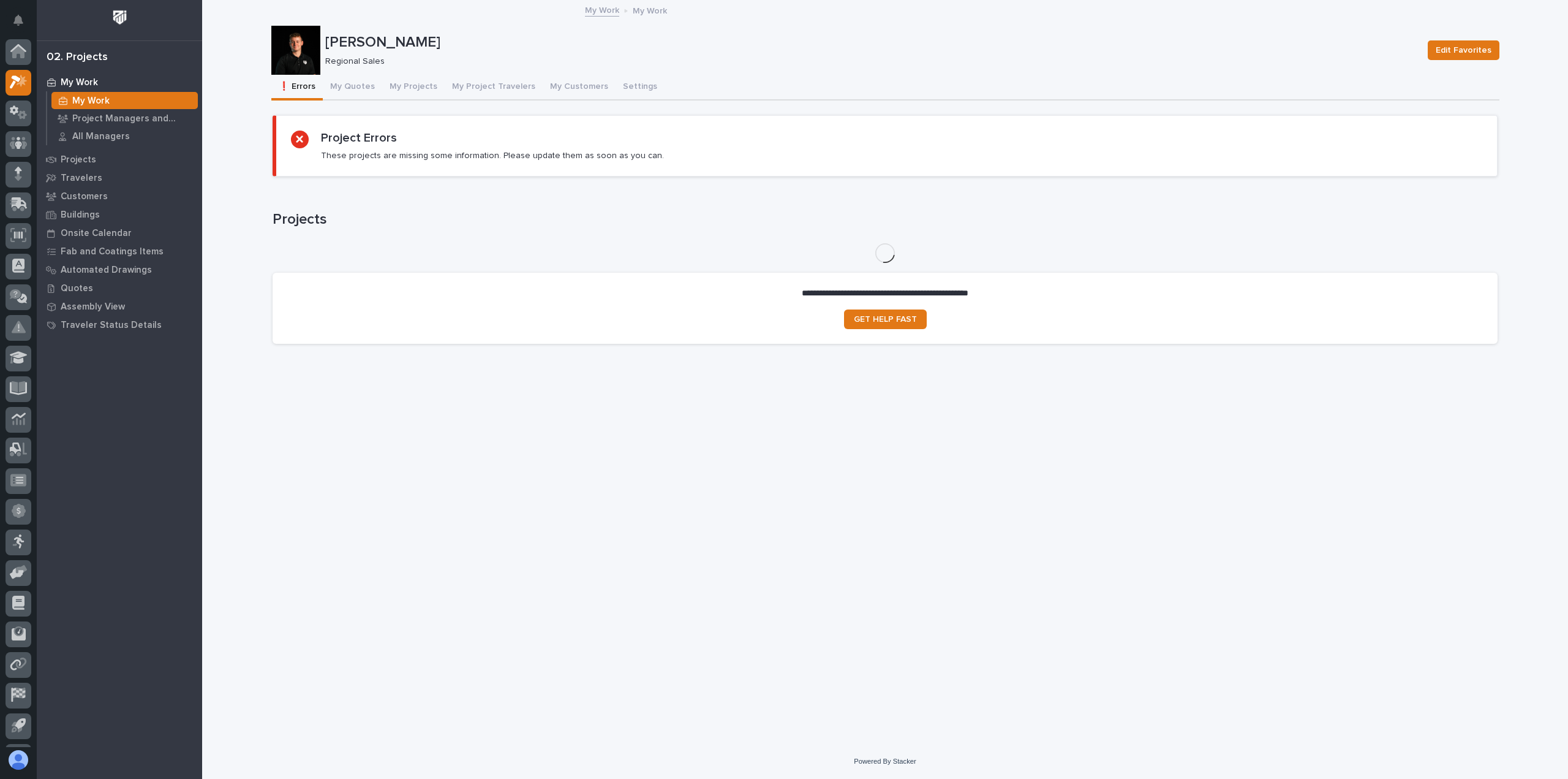
scroll to position [27, 0]
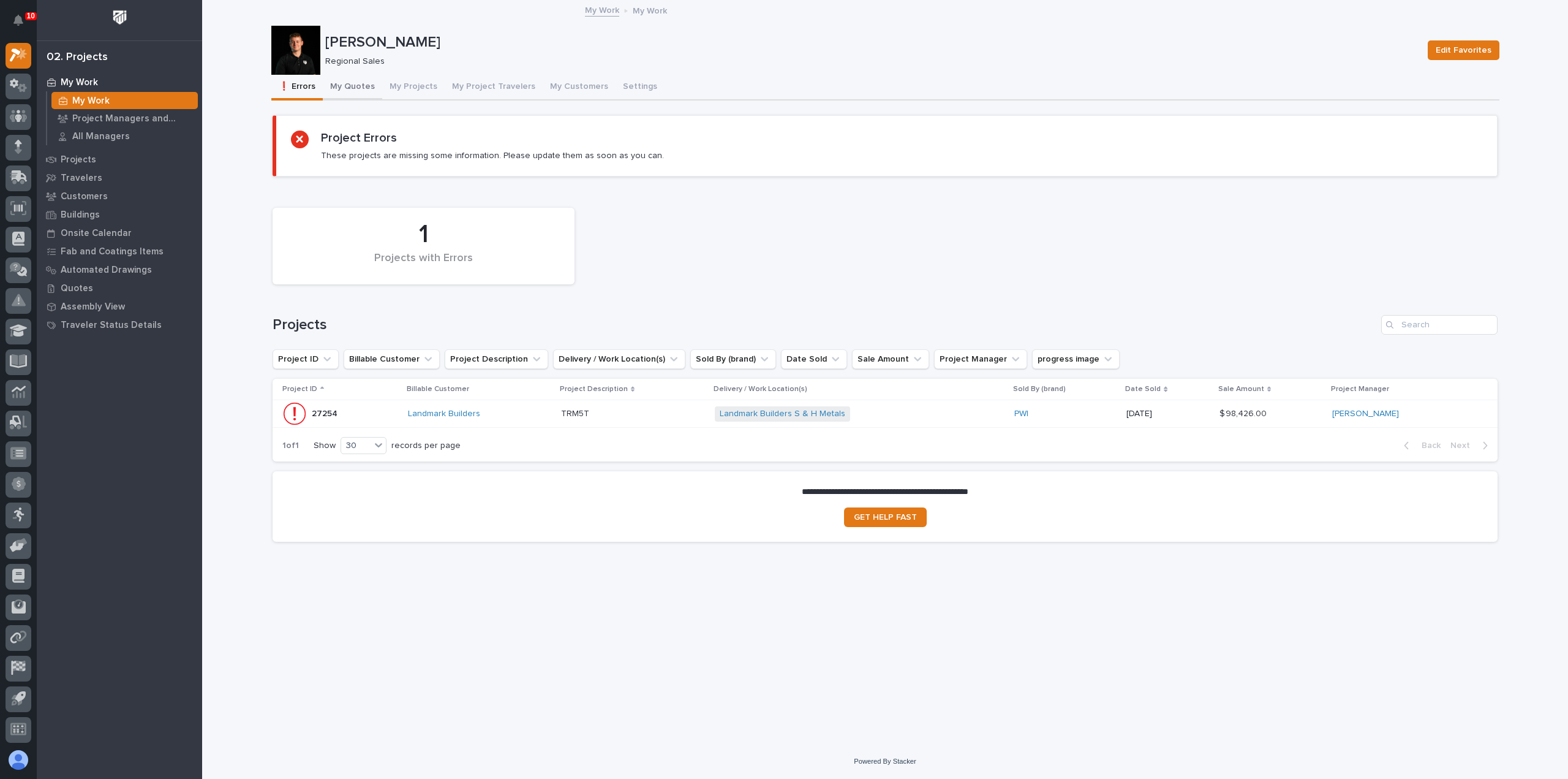
drag, startPoint x: 344, startPoint y: 79, endPoint x: 346, endPoint y: 89, distance: 10.2
click at [344, 77] on button "My Quotes" at bounding box center [353, 87] width 59 height 26
